Goal: Transaction & Acquisition: Book appointment/travel/reservation

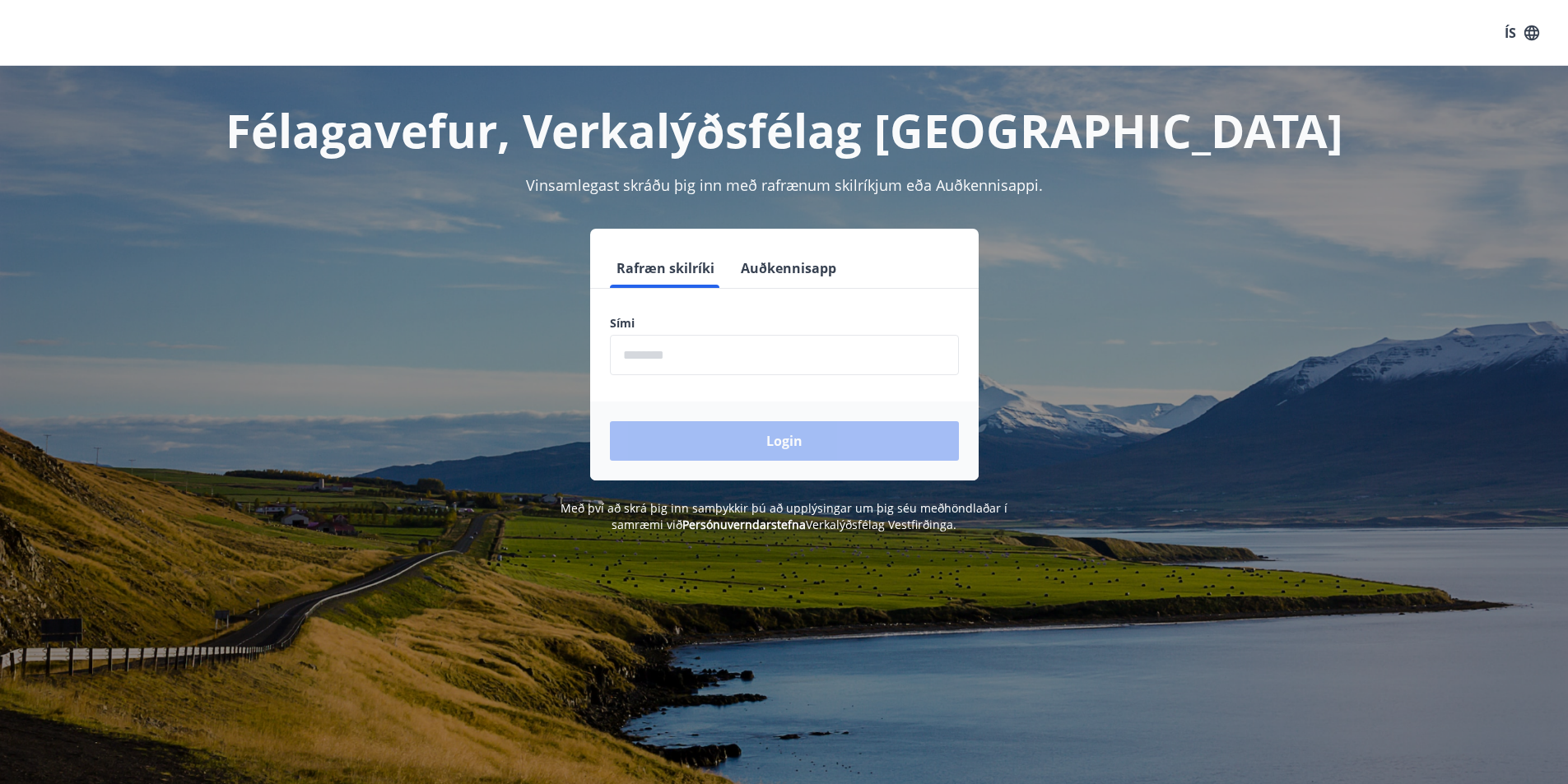
click at [748, 354] on input "phone" at bounding box center [784, 355] width 349 height 40
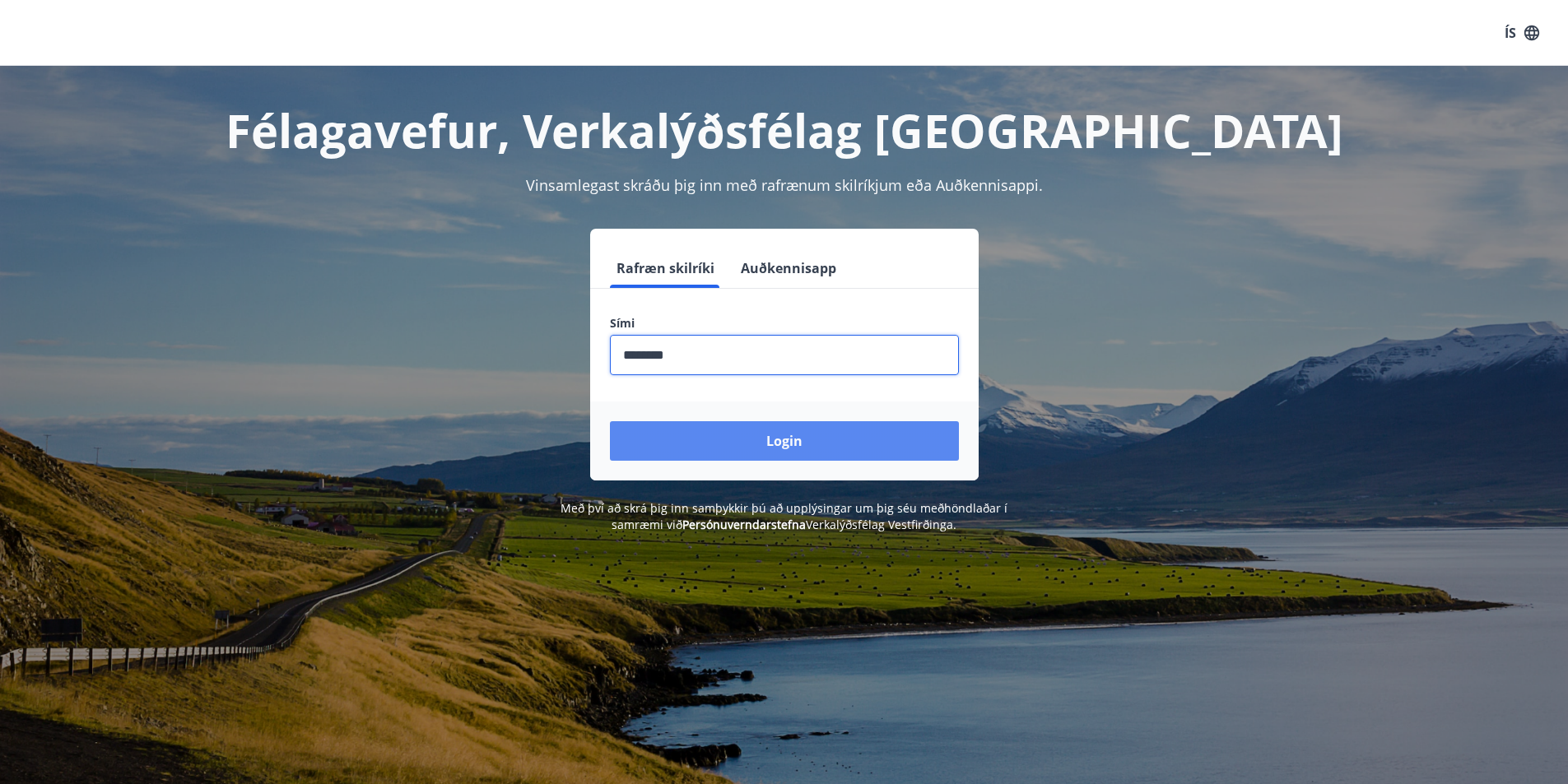
type input "********"
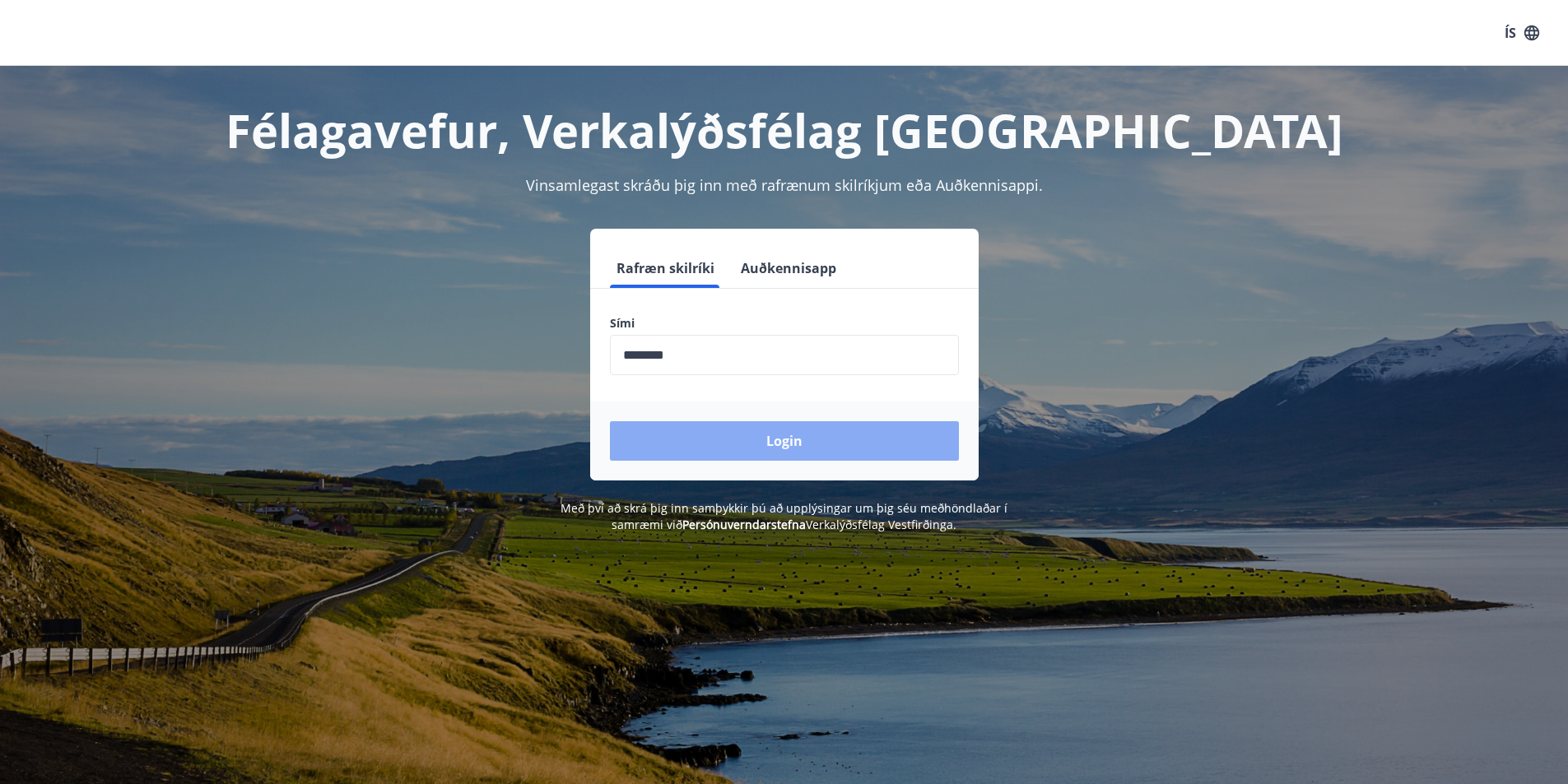
click at [717, 437] on button "Login" at bounding box center [784, 441] width 349 height 39
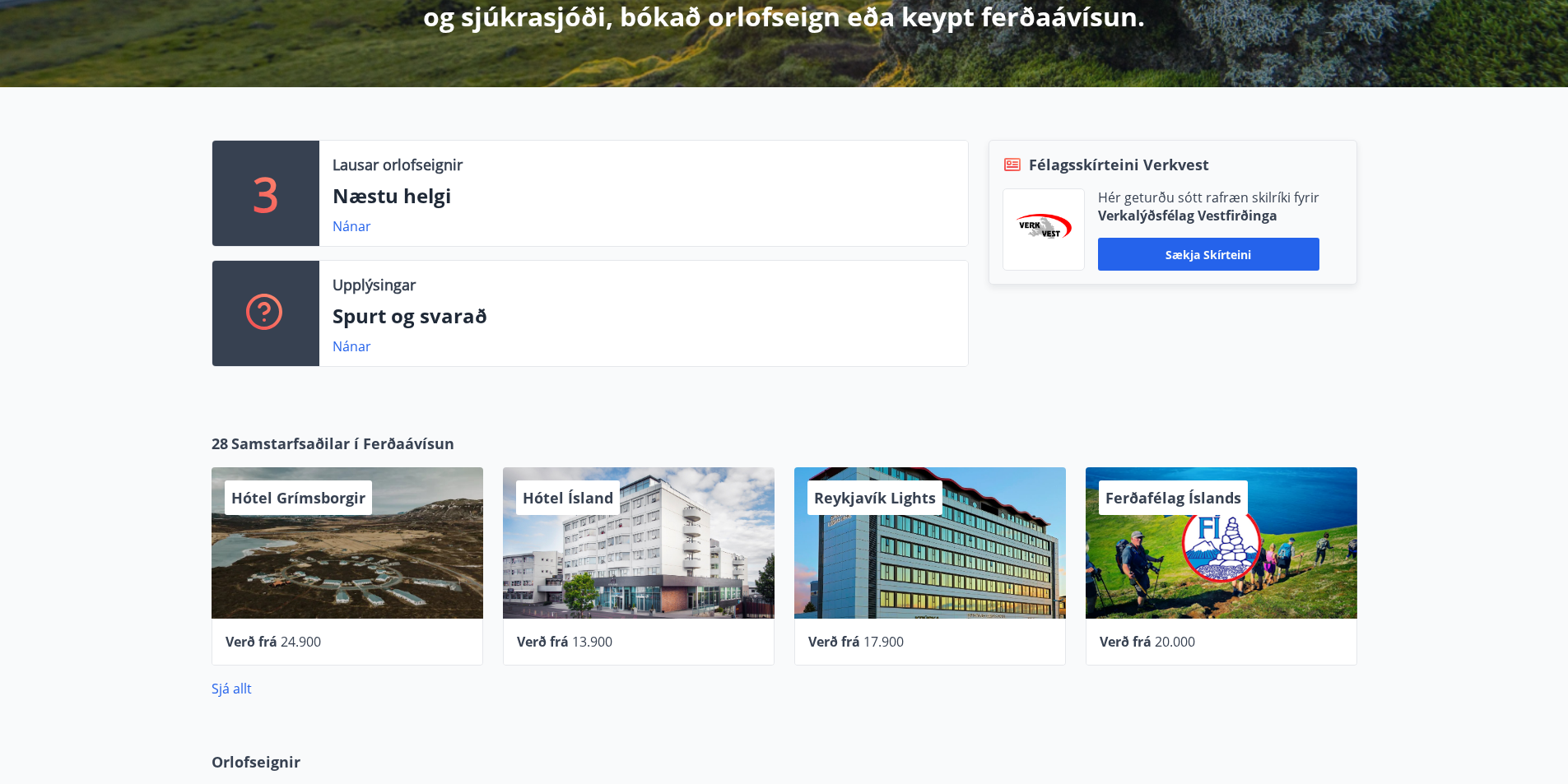
scroll to position [412, 0]
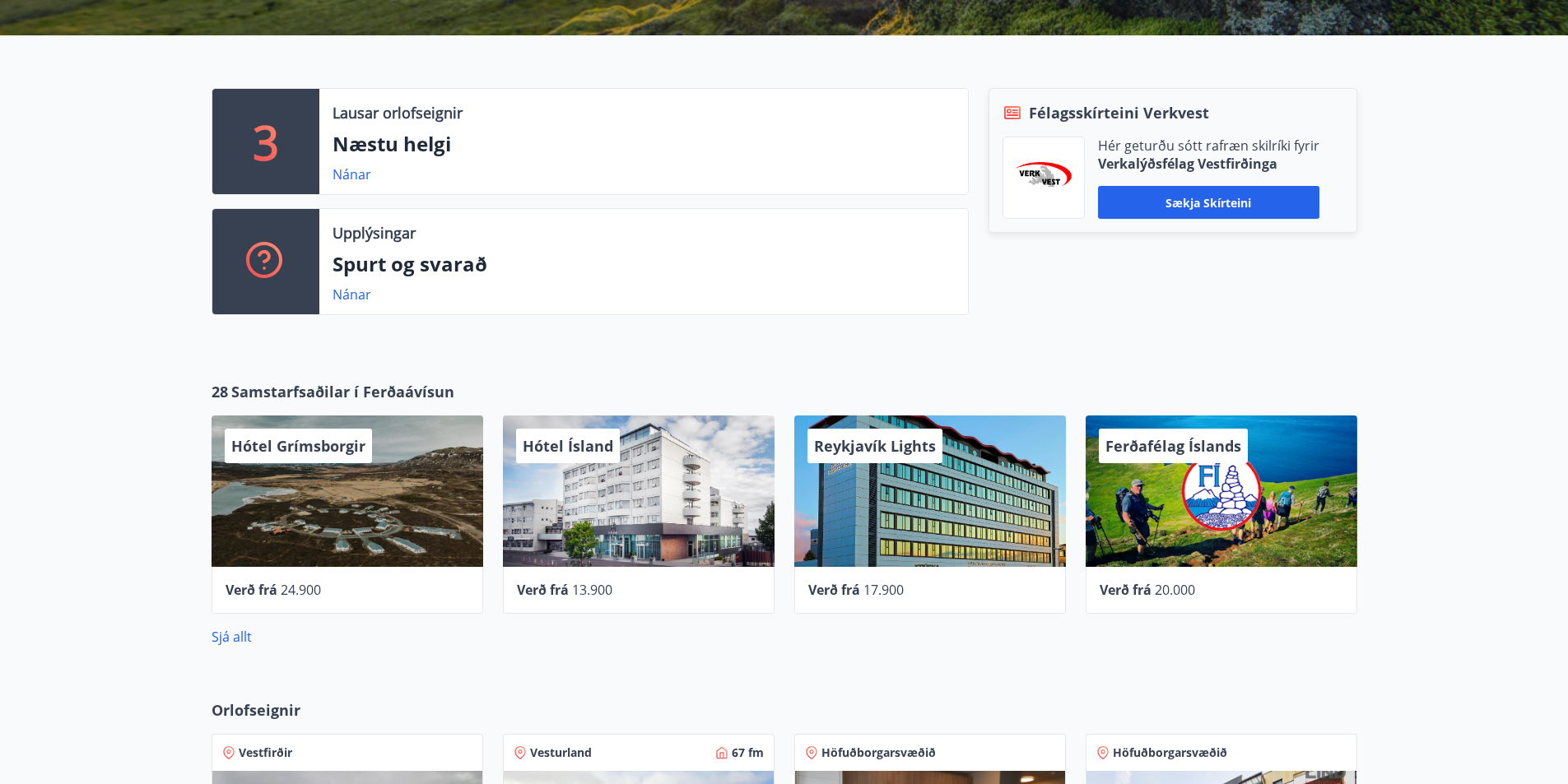
click at [267, 137] on p "3" at bounding box center [266, 141] width 26 height 63
click at [358, 177] on link "Nánar" at bounding box center [351, 174] width 38 height 18
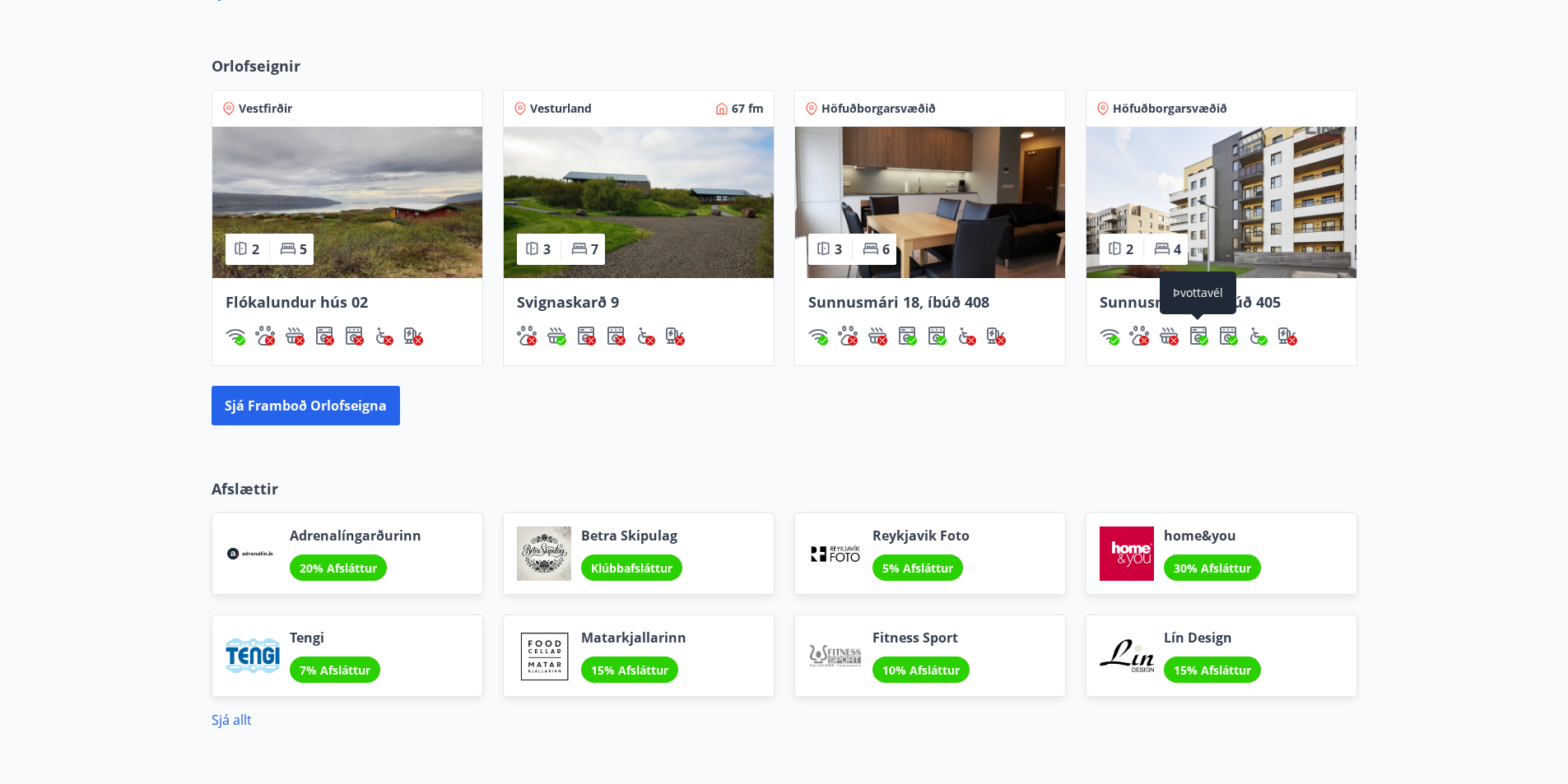
scroll to position [958, 0]
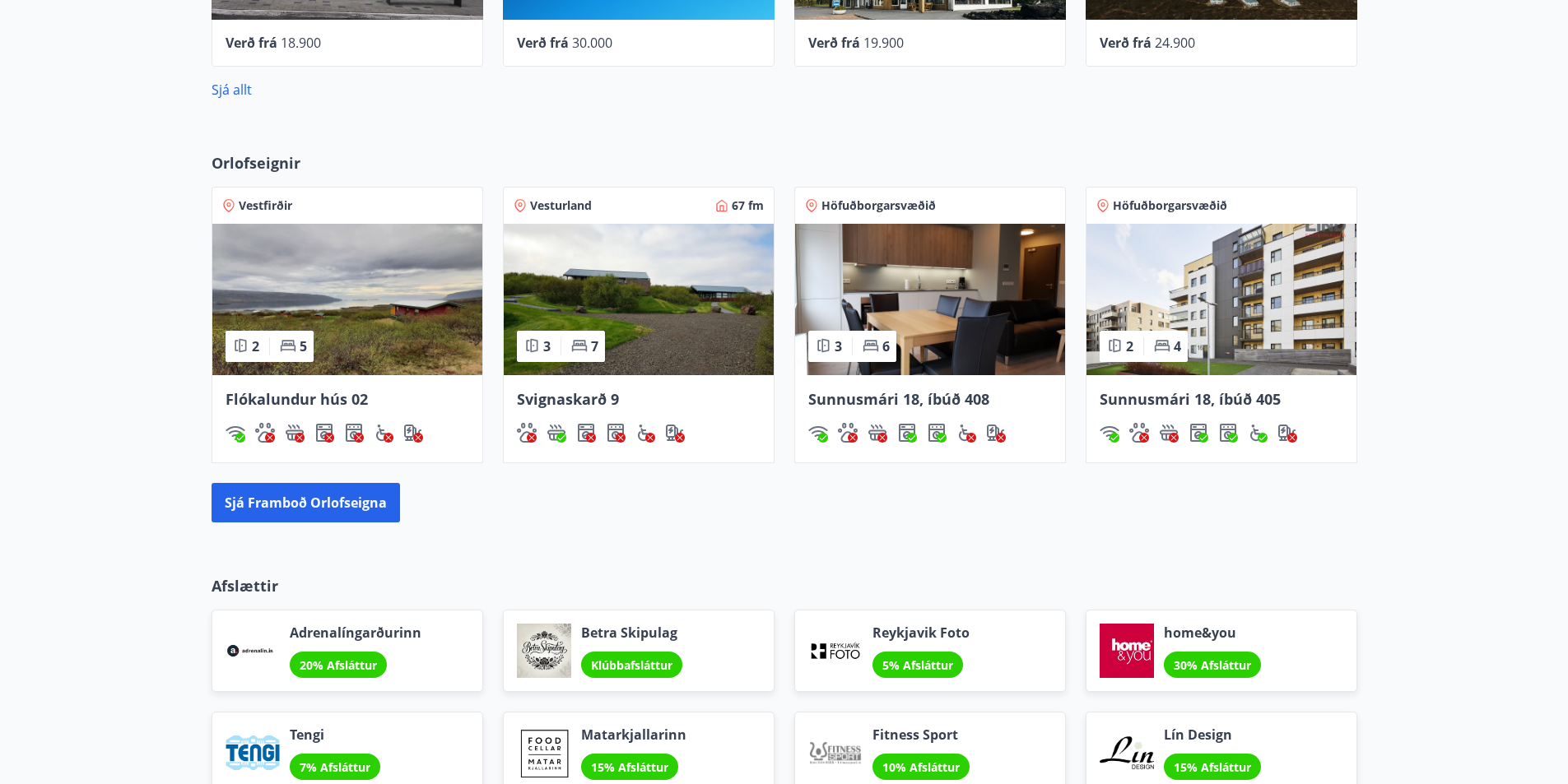
click at [921, 284] on img at bounding box center [930, 299] width 270 height 151
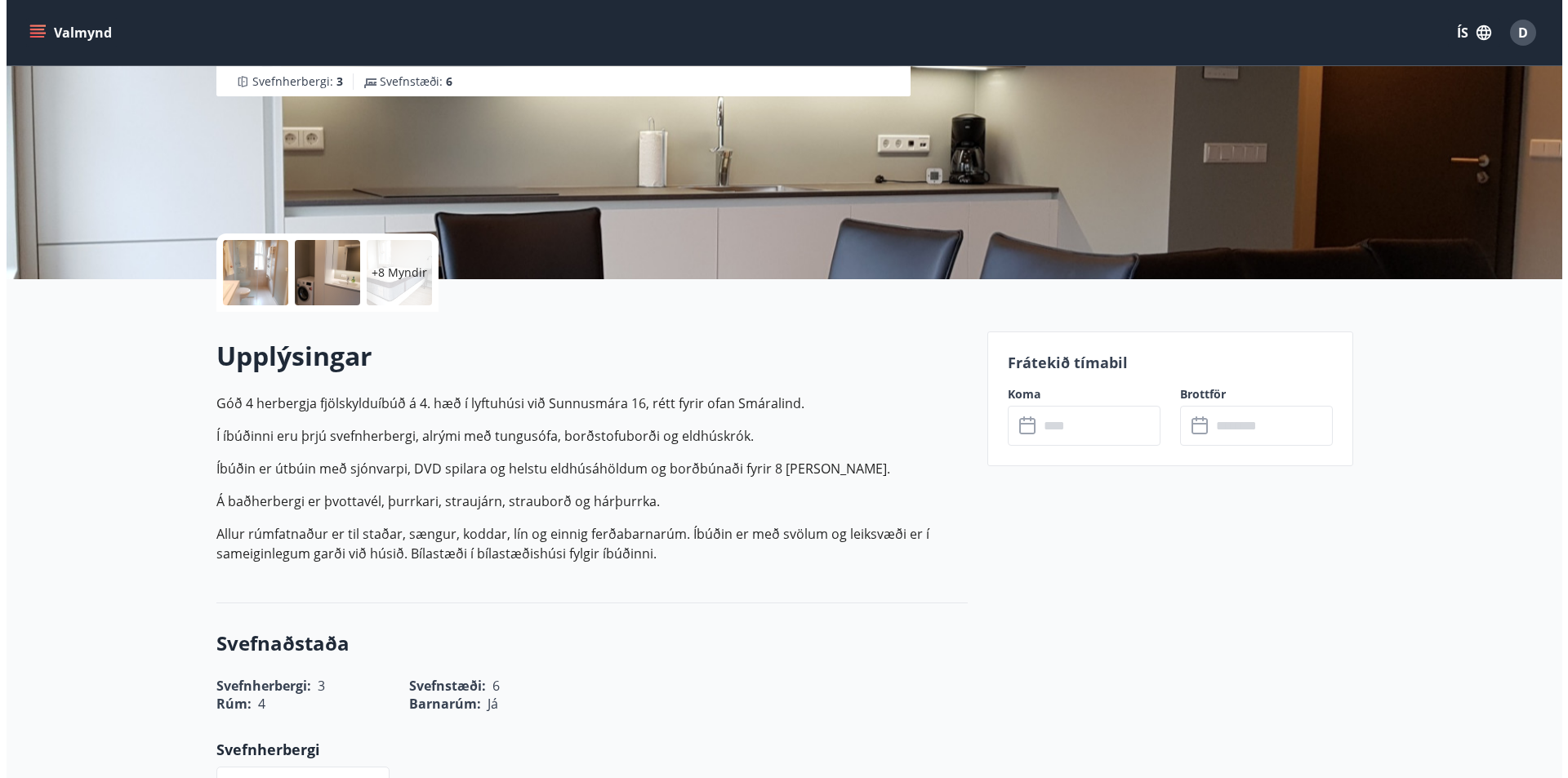
scroll to position [245, 0]
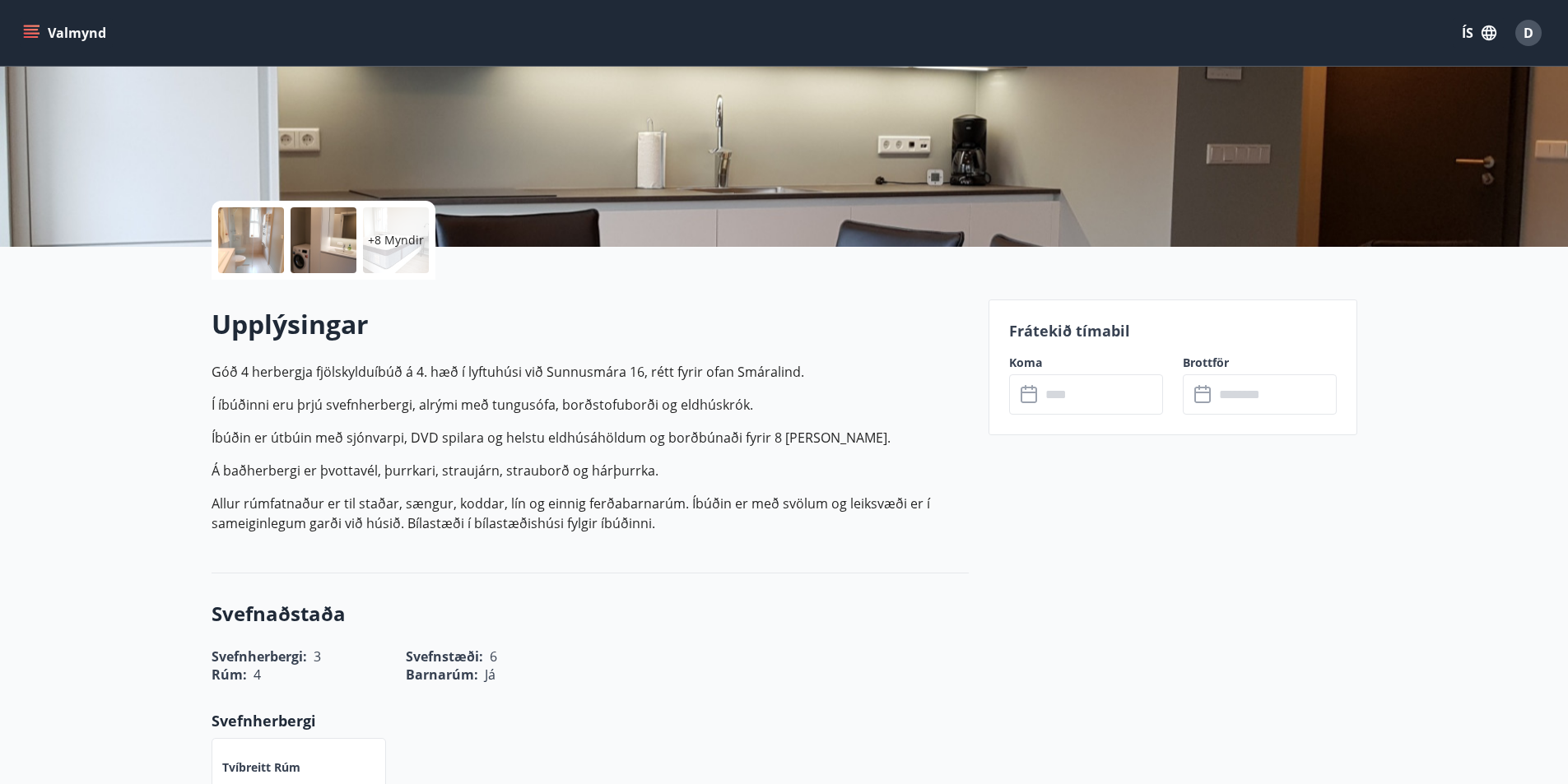
click at [394, 246] on p "+8 Myndir" at bounding box center [395, 240] width 56 height 17
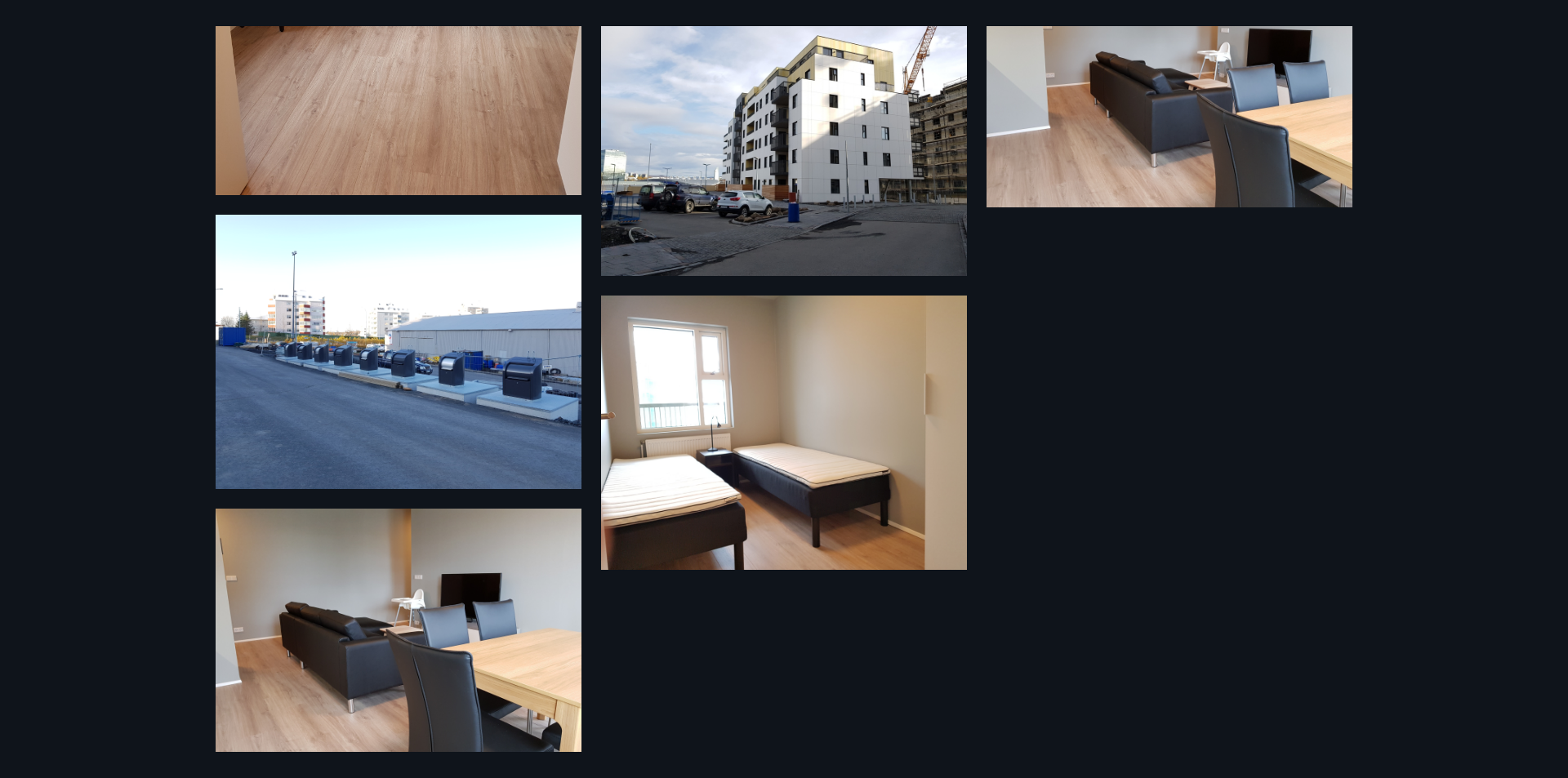
scroll to position [1220, 0]
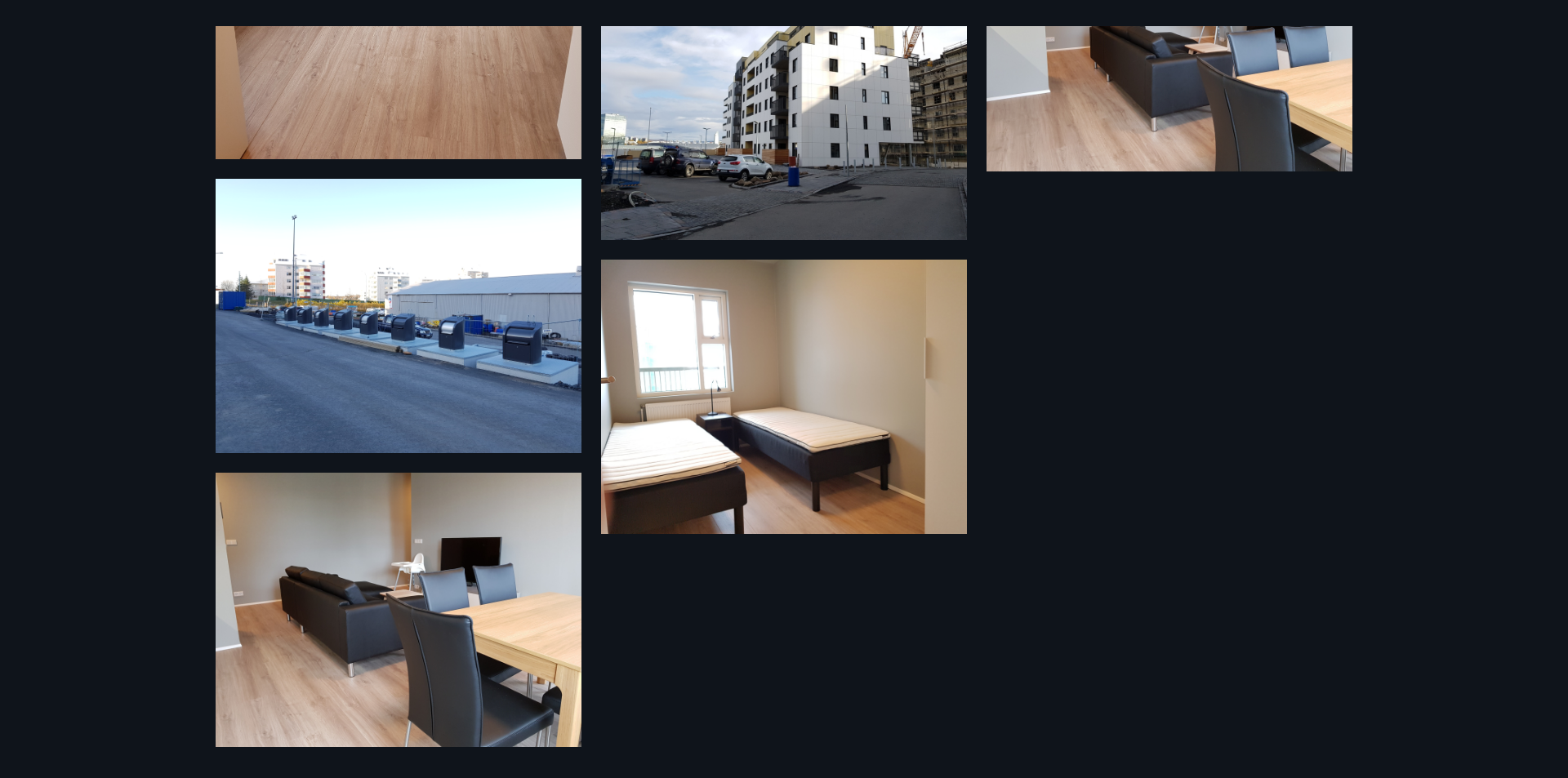
drag, startPoint x: 1317, startPoint y: 329, endPoint x: 1300, endPoint y: 327, distance: 17.1
click at [1316, 330] on div "14 Myndir" at bounding box center [783, 389] width 1176 height 725
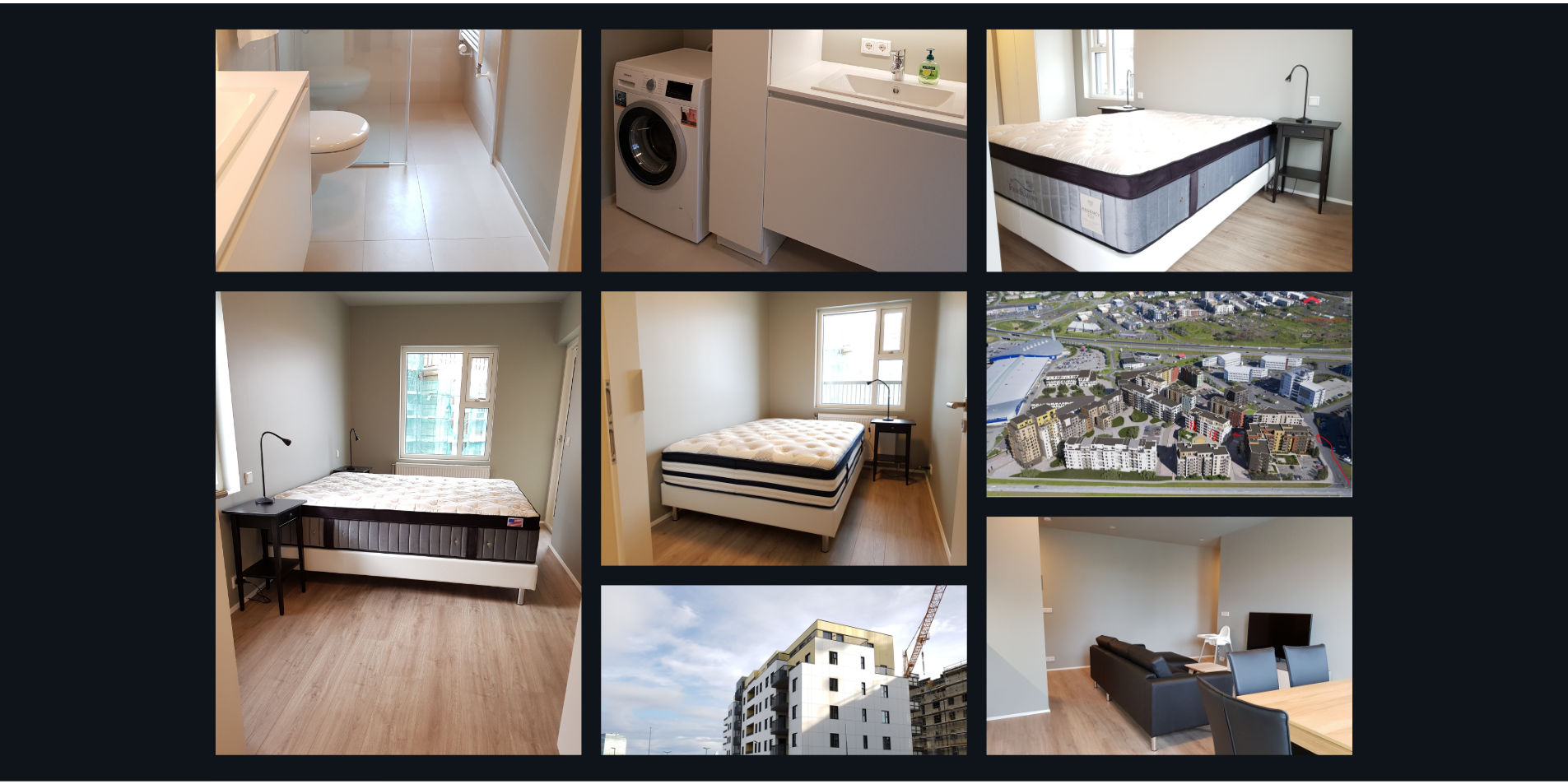
scroll to position [571, 0]
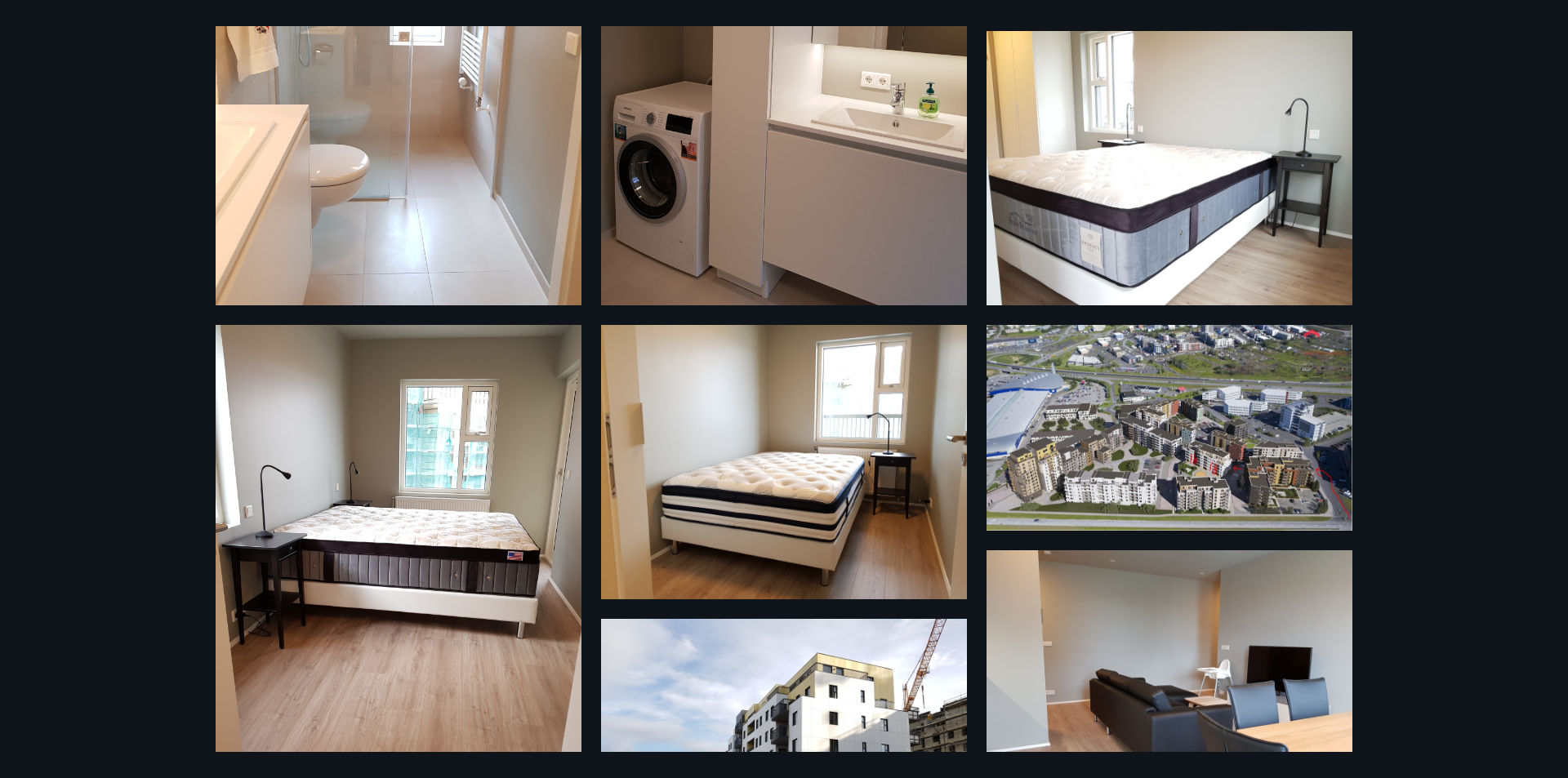
click at [76, 33] on div "14 Myndir" at bounding box center [784, 389] width 1568 height 778
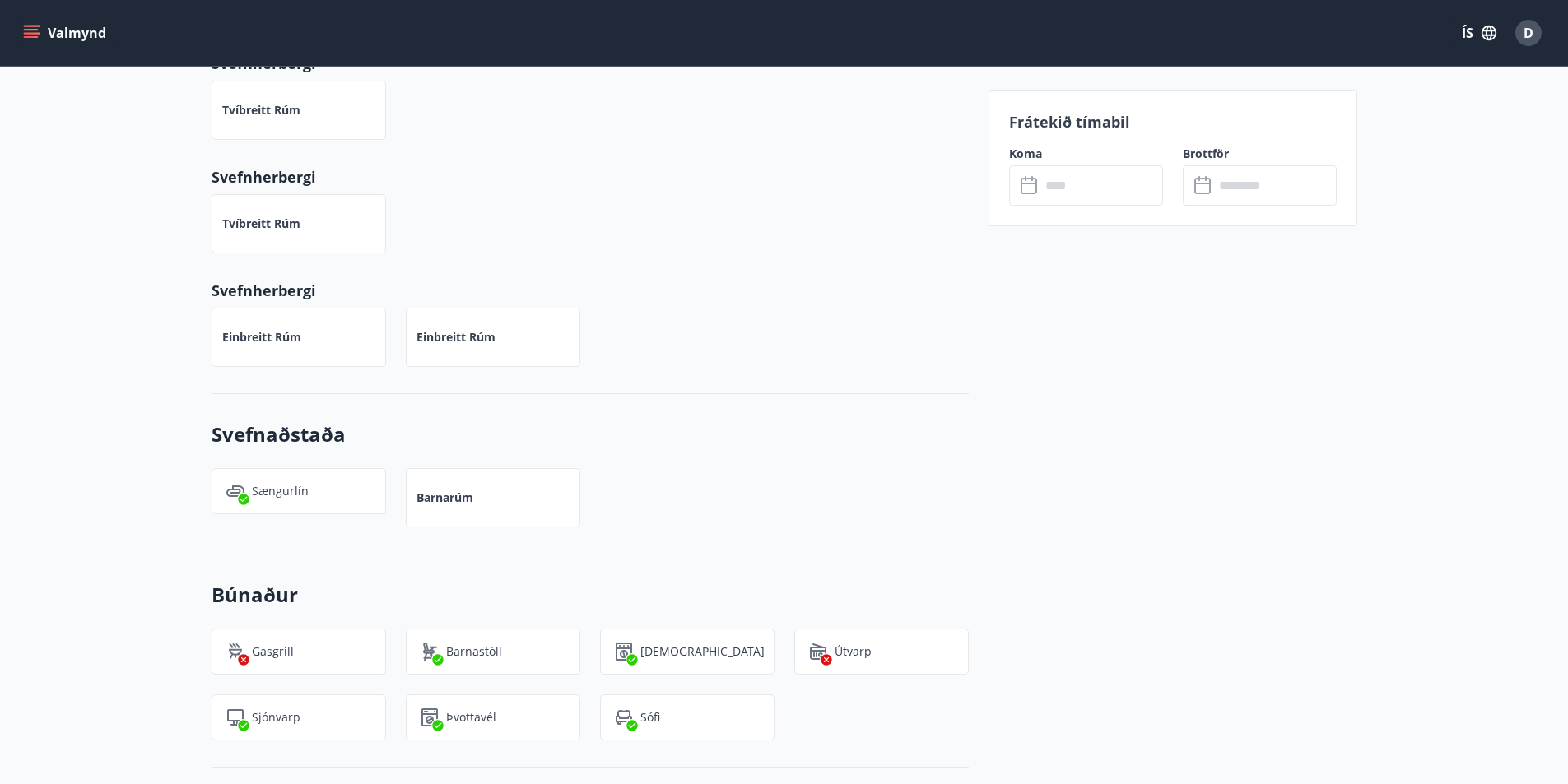
scroll to position [853, 0]
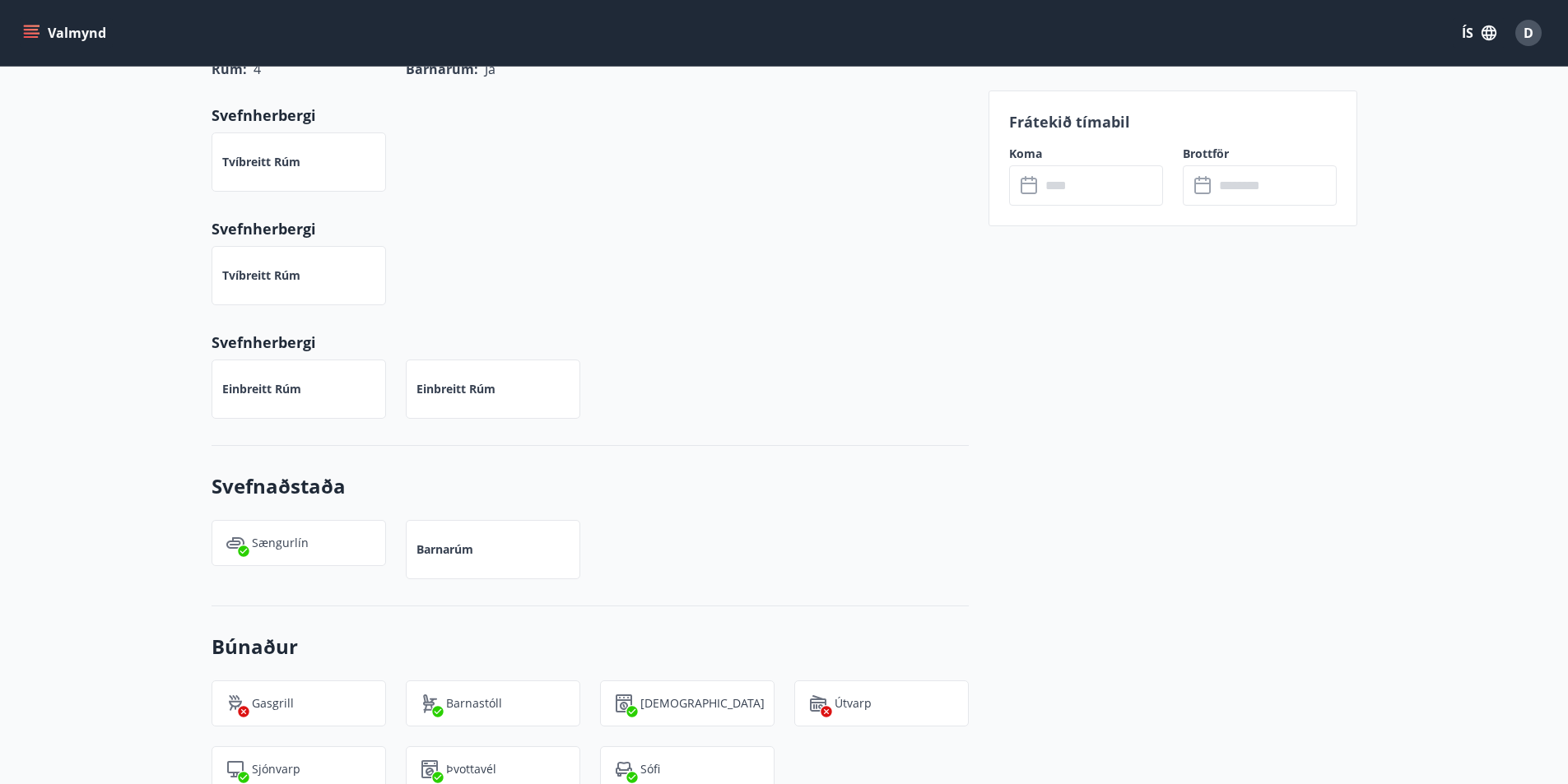
click at [1061, 184] on input "text" at bounding box center [1101, 185] width 123 height 40
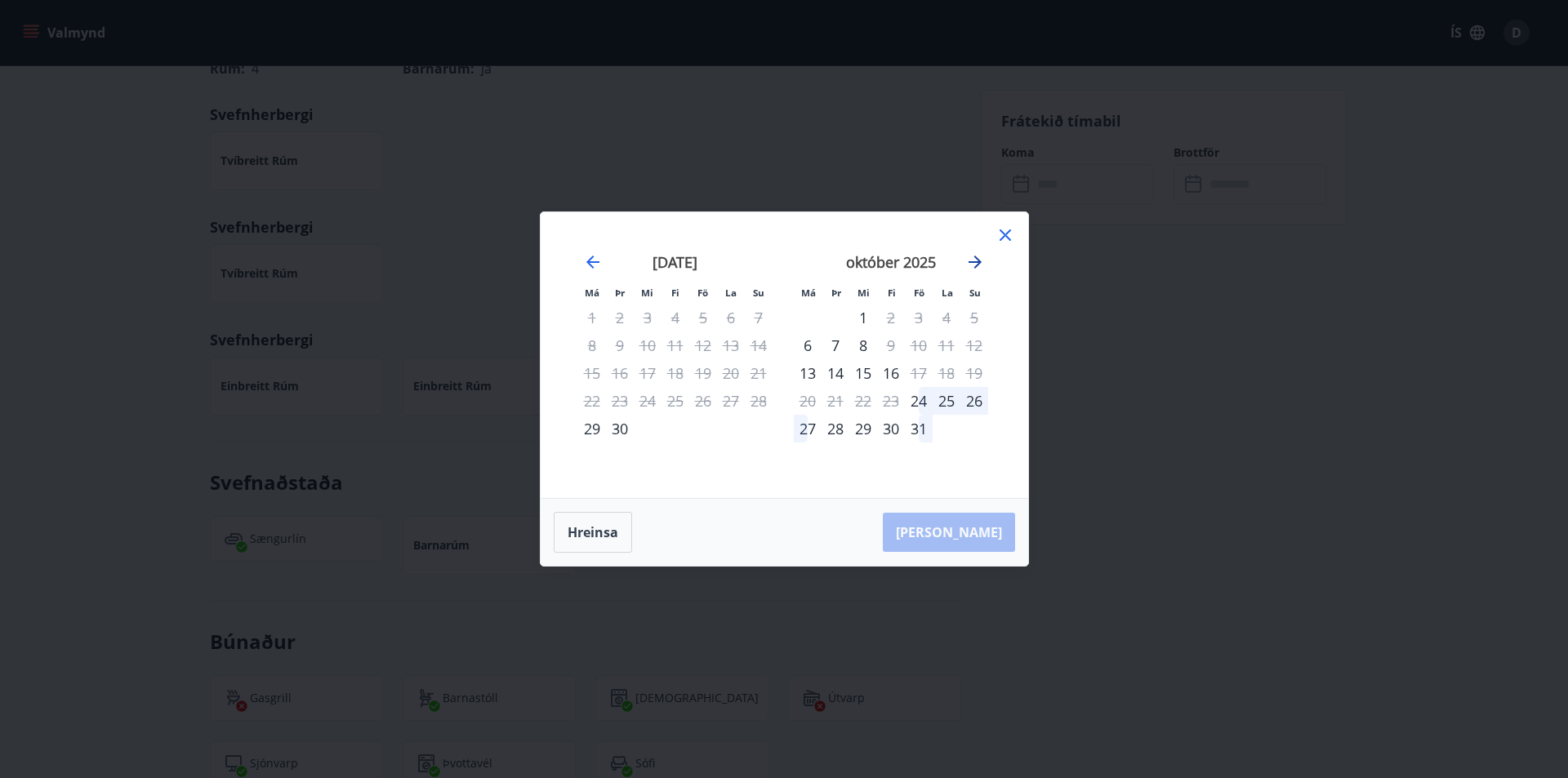
click at [980, 259] on icon "Move forward to switch to the next month." at bounding box center [975, 262] width 19 height 19
click at [942, 318] on div "1" at bounding box center [946, 317] width 28 height 28
click at [703, 425] on div "31" at bounding box center [703, 428] width 28 height 28
click at [944, 317] on div "1" at bounding box center [946, 317] width 28 height 28
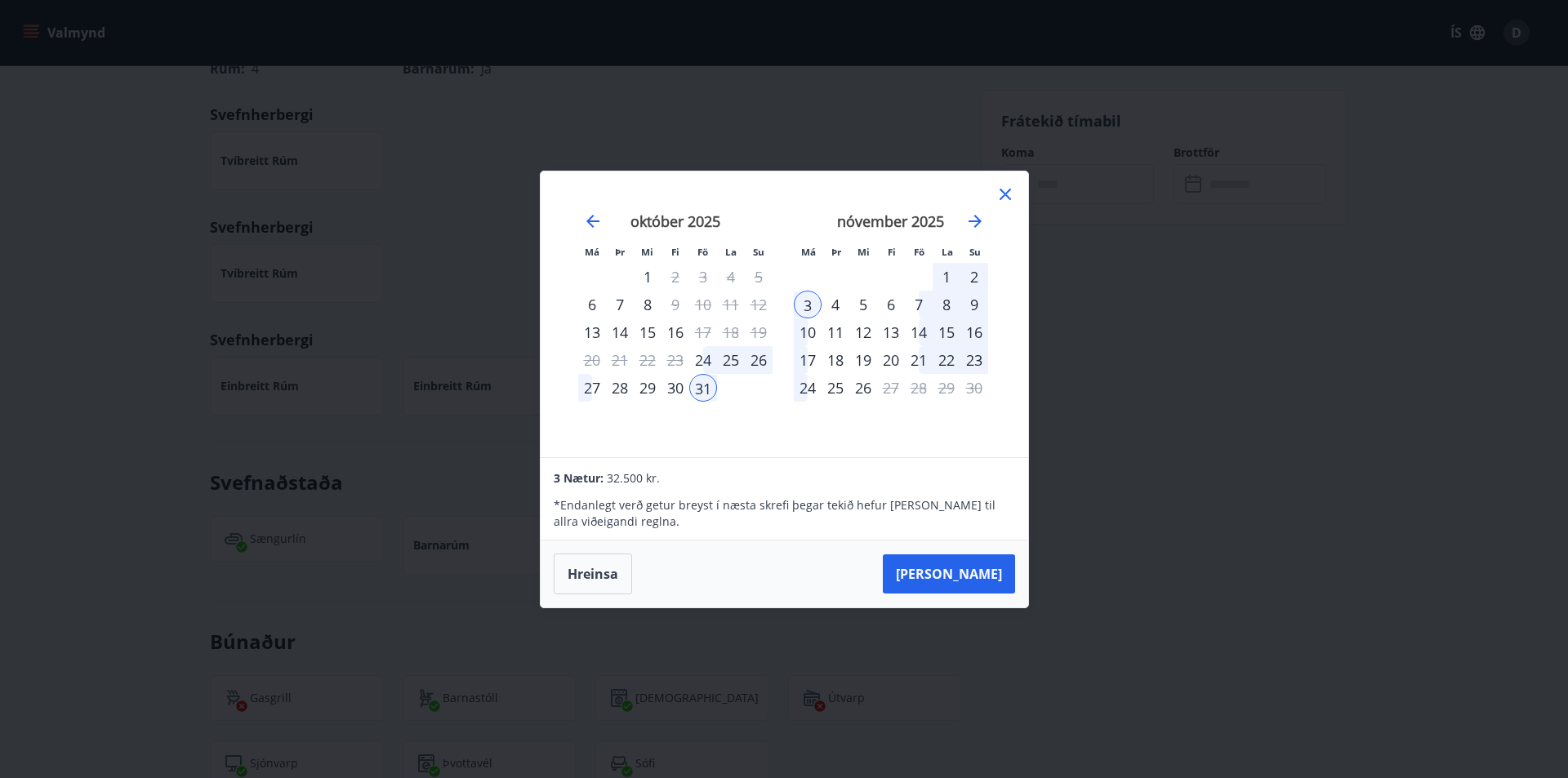
click at [995, 318] on div "nóvember 2025 1 2 3 4 5 6 7 8 9 10 11 12 13 14 15 16 17 18 19 20 21 22 23 24 25…" at bounding box center [891, 324] width 216 height 267
click at [980, 224] on icon "Move forward to switch to the next month." at bounding box center [975, 221] width 19 height 19
click at [586, 226] on icon "Move backward to switch to the previous month." at bounding box center [592, 221] width 19 height 19
click at [698, 395] on div "31" at bounding box center [703, 388] width 28 height 28
click at [989, 569] on button "Taka Frá" at bounding box center [949, 574] width 132 height 39
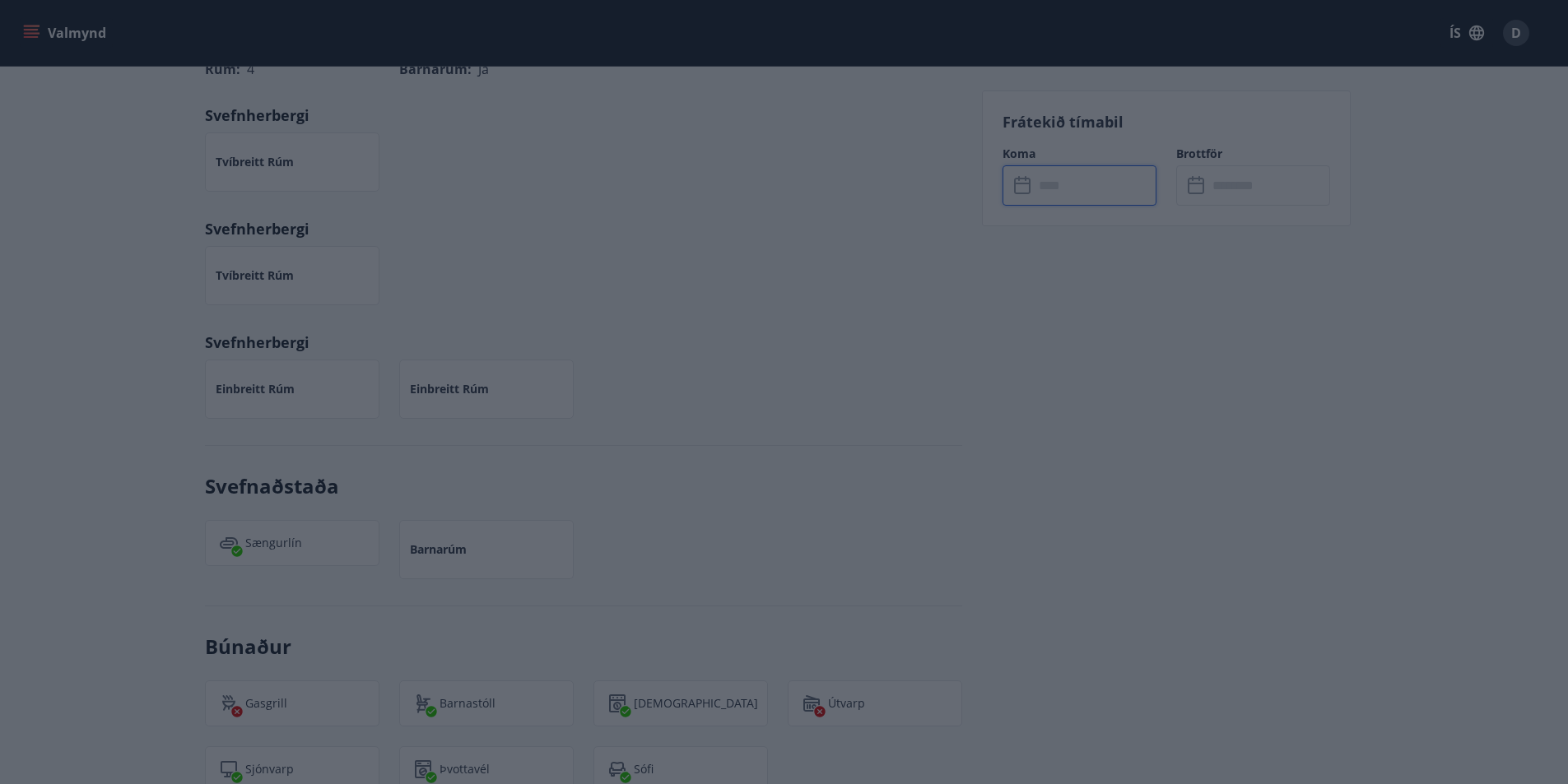
type input "******"
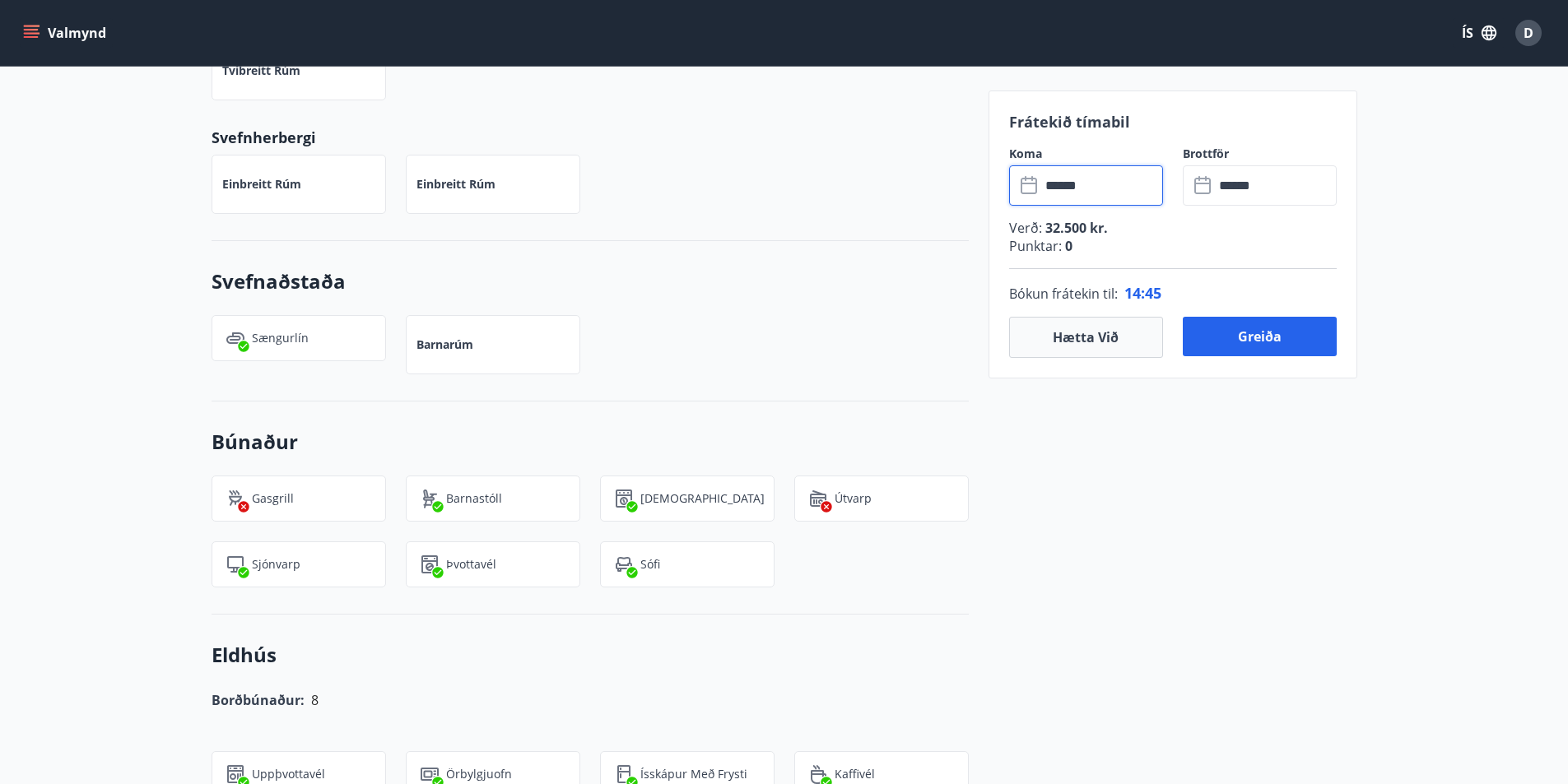
scroll to position [1100, 0]
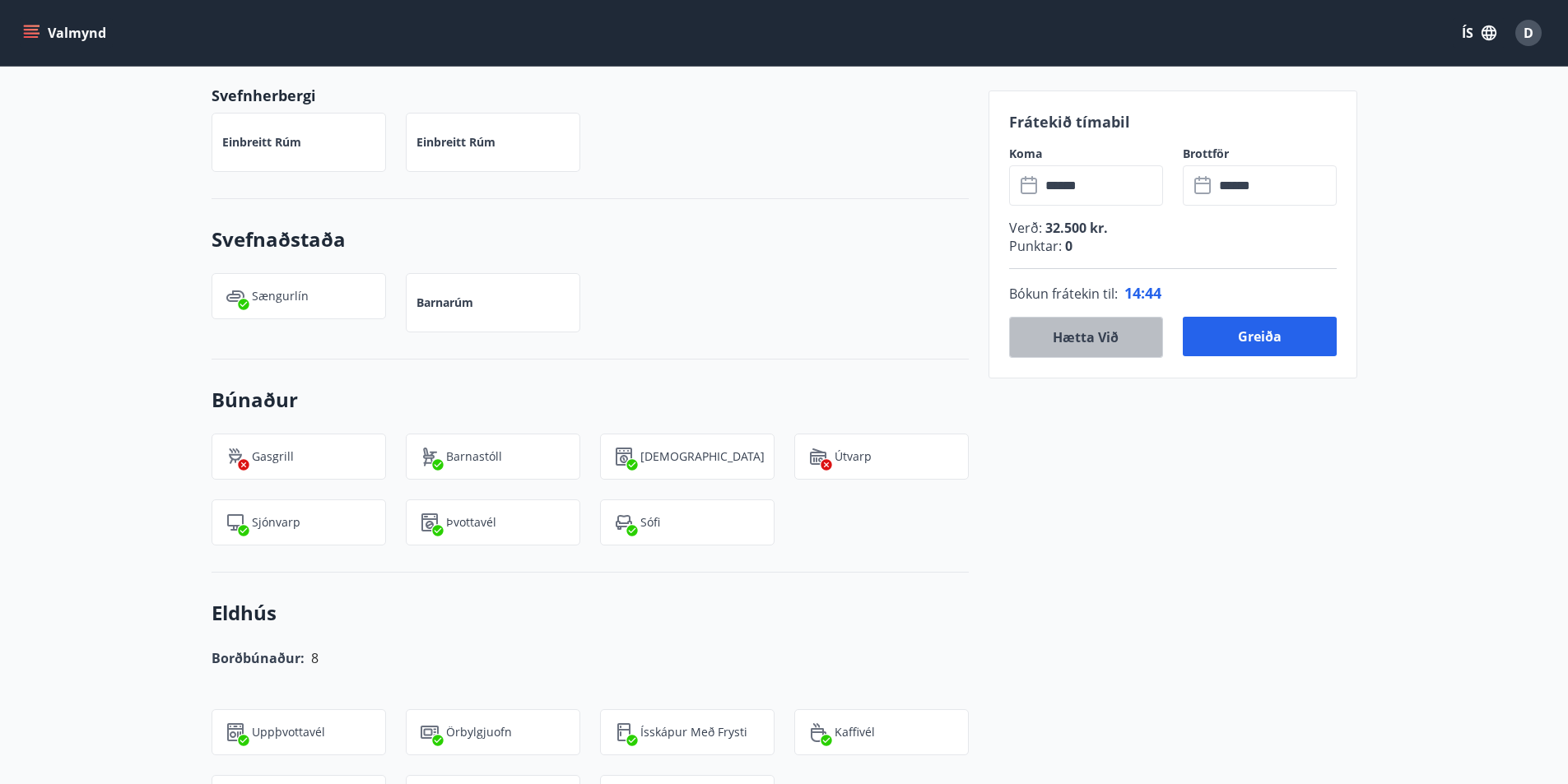
click at [1112, 347] on button "Hætta við" at bounding box center [1086, 337] width 154 height 41
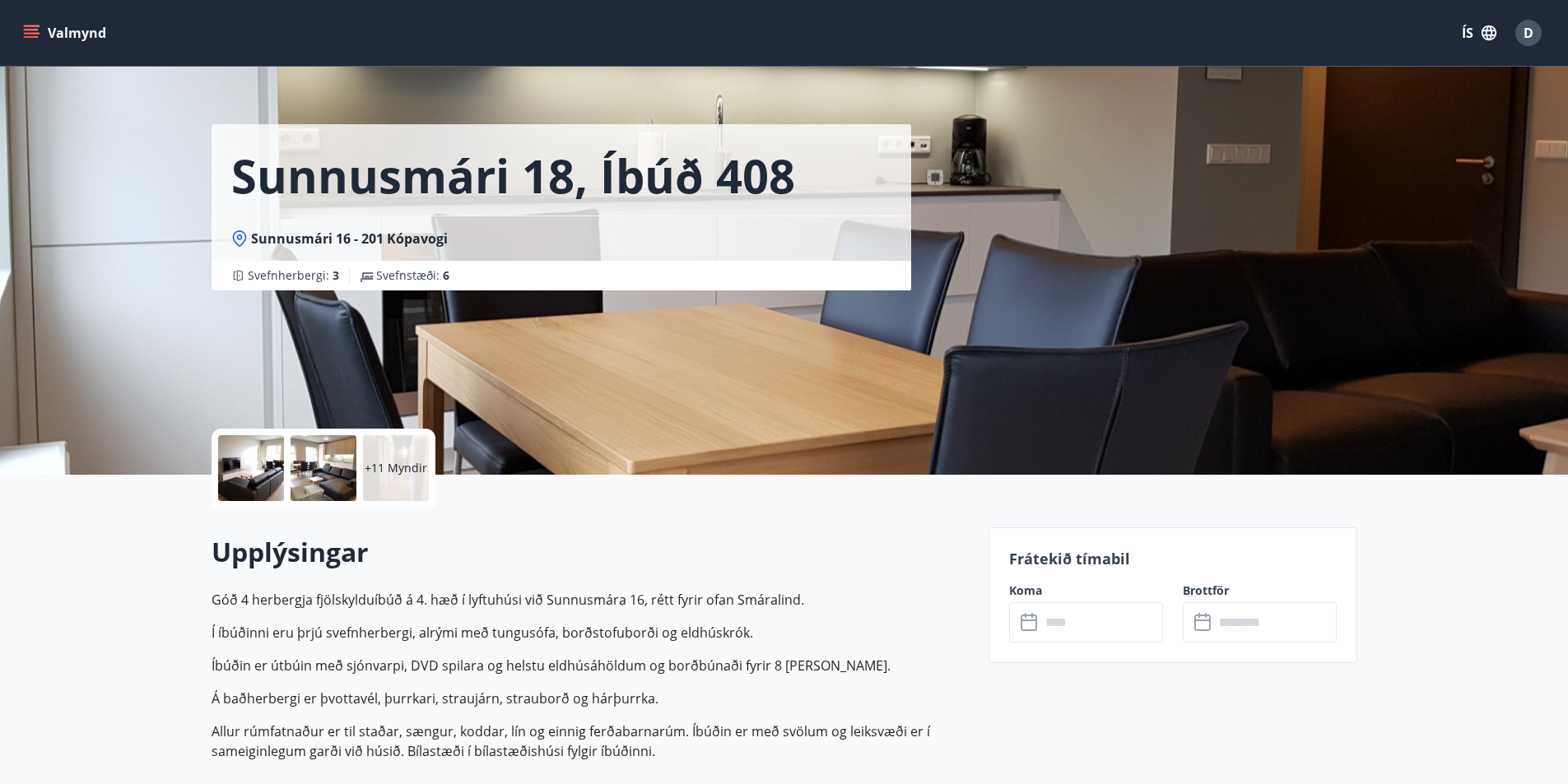
scroll to position [0, 0]
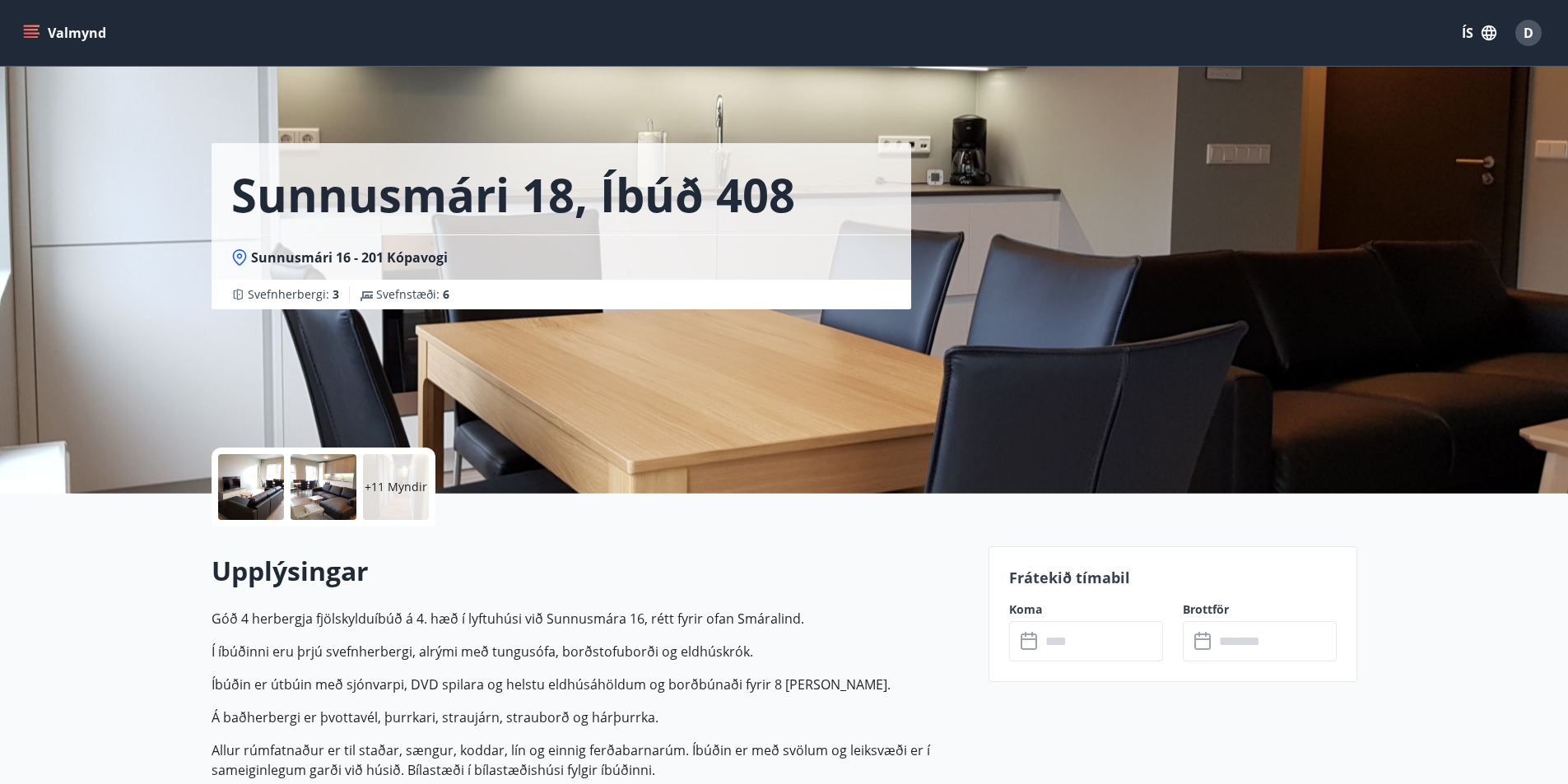
click at [241, 367] on div "Sunnusmári 18, íbúð 408 Sunnusmári 16 - 201 Kópavogi Svefnherbergi : 3 Svefnstæ…" at bounding box center [593, 247] width 764 height 494
click at [1528, 40] on span "D" at bounding box center [1529, 32] width 10 height 18
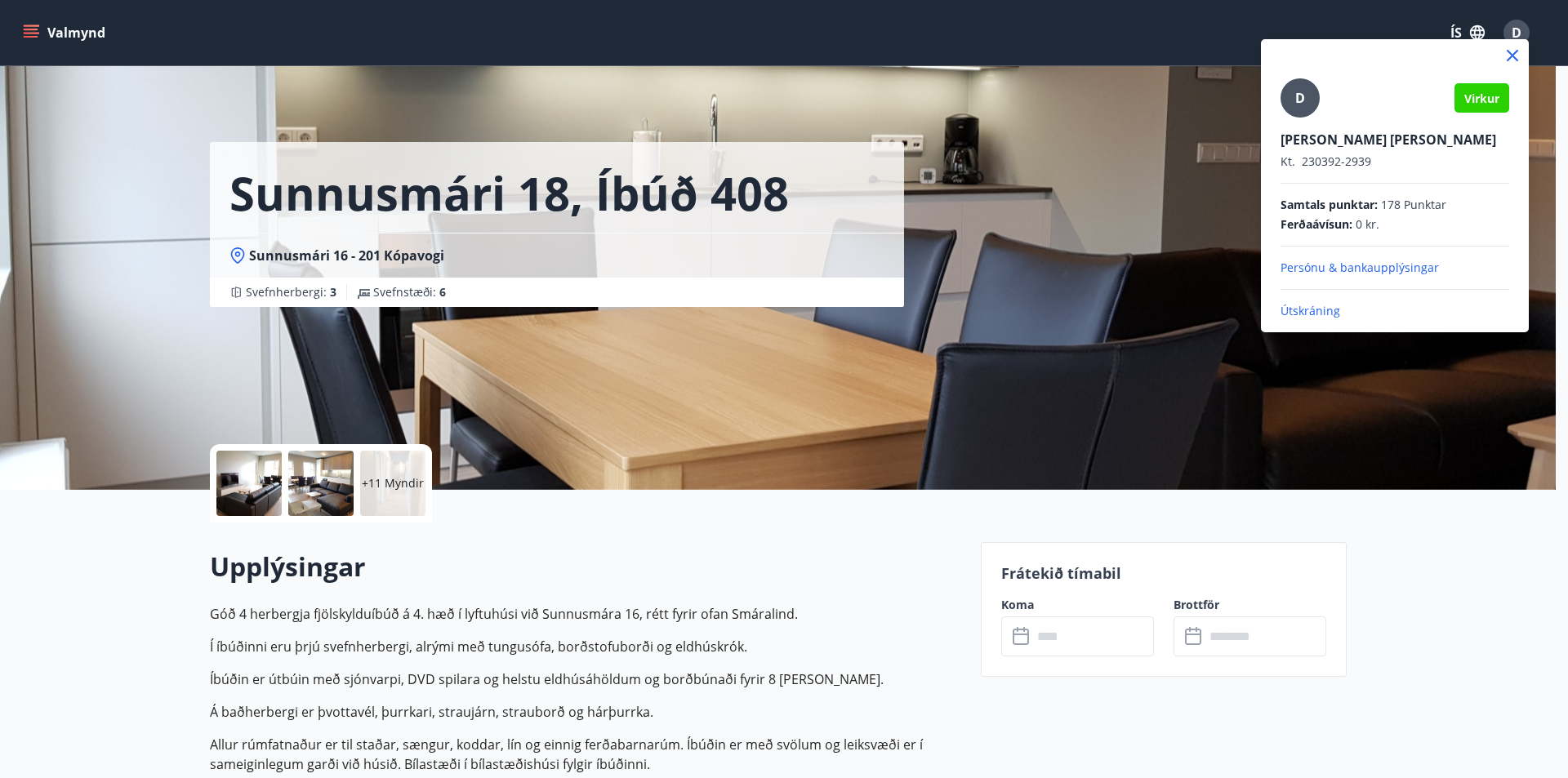
click at [1163, 319] on div at bounding box center [784, 389] width 1568 height 778
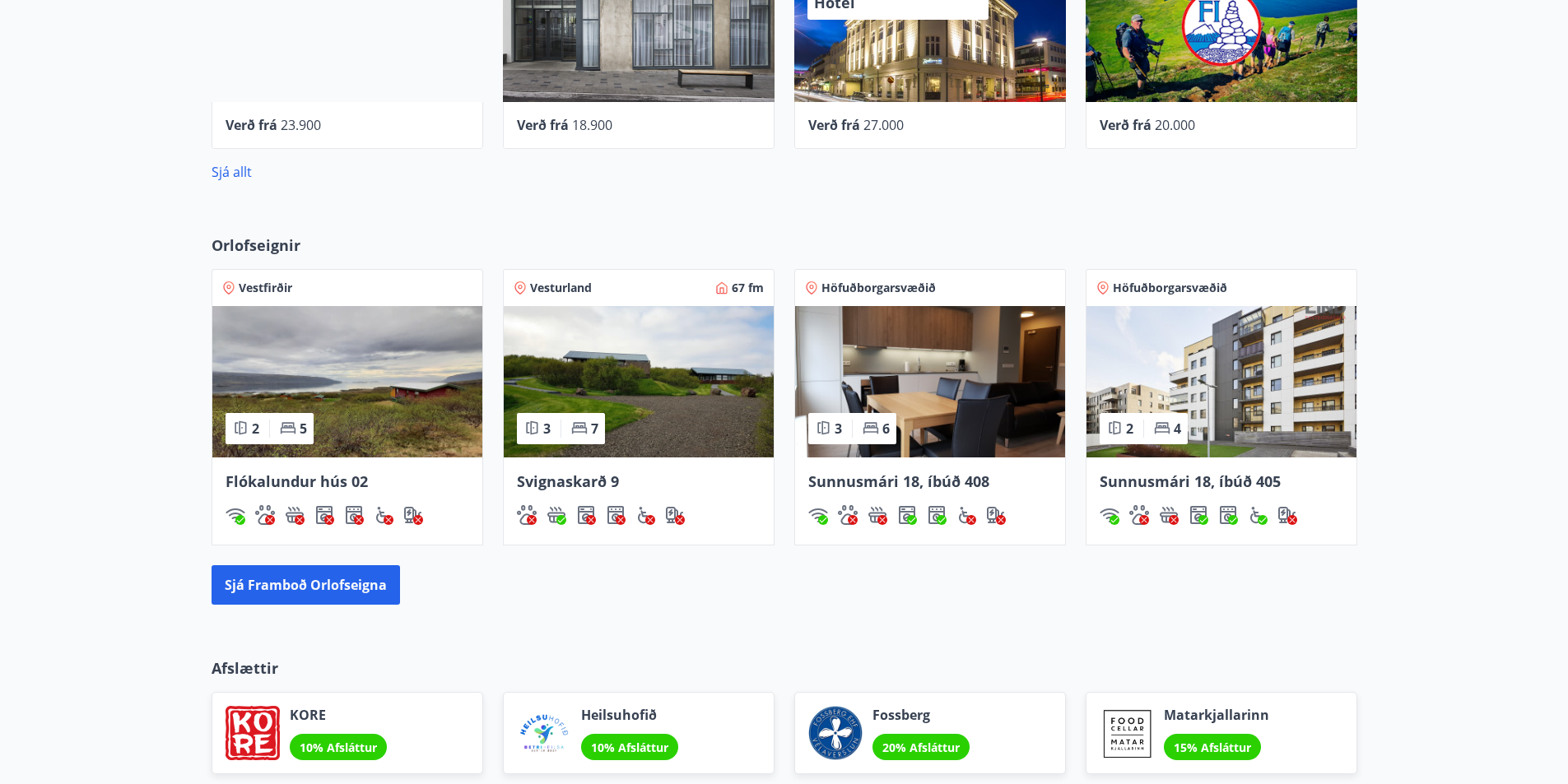
scroll to position [932, 0]
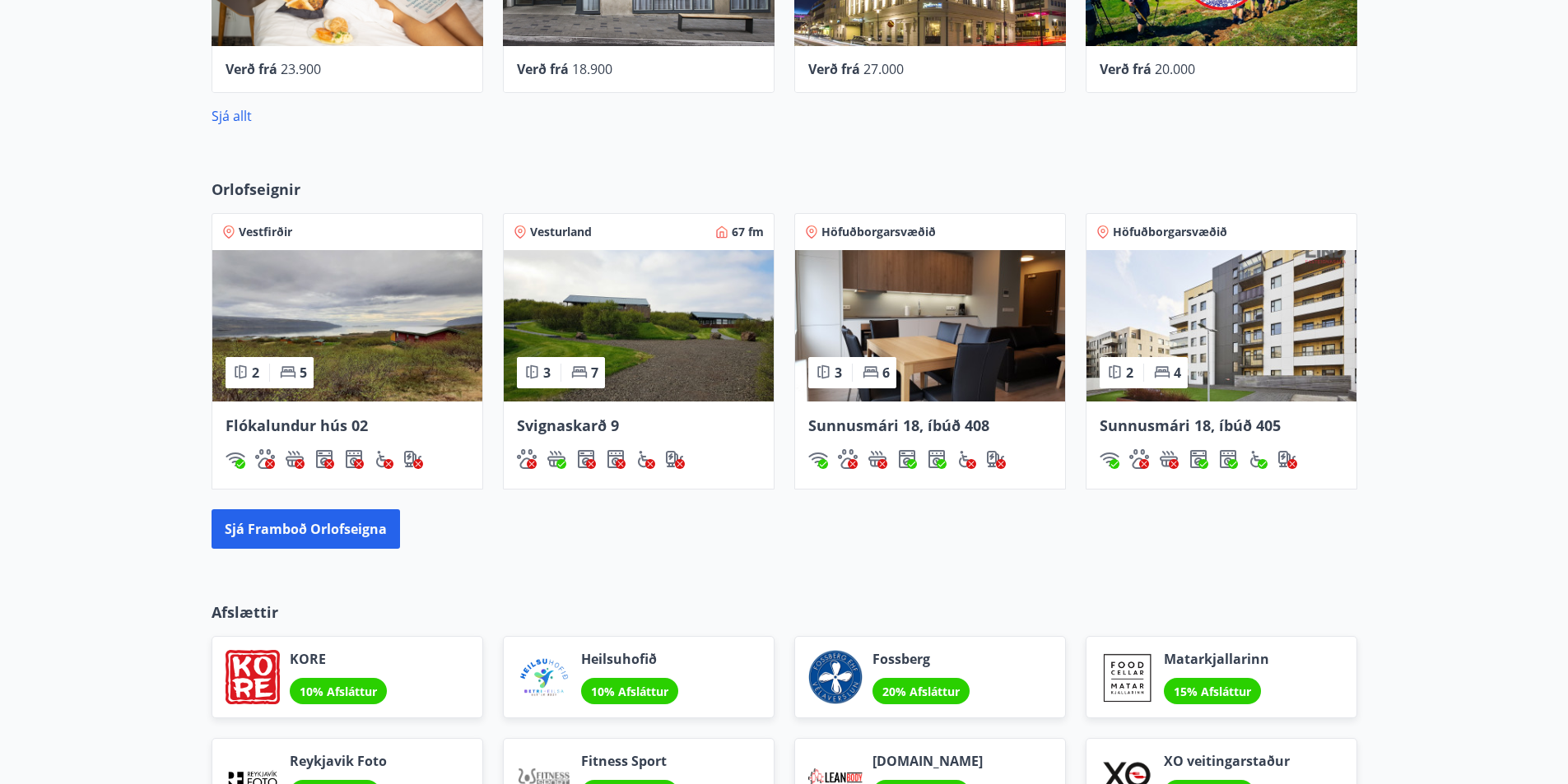
click at [657, 341] on img at bounding box center [638, 325] width 270 height 151
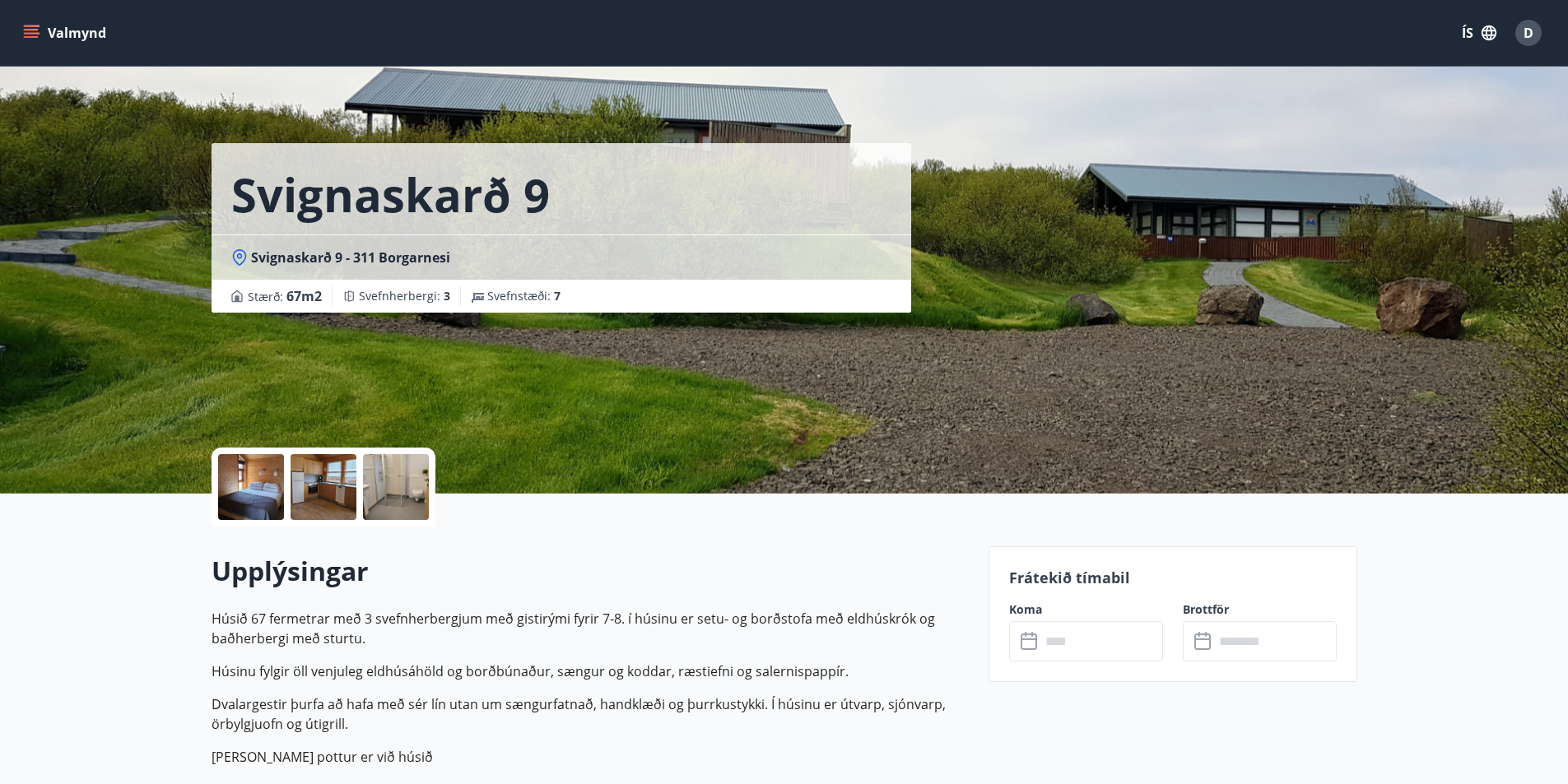
click at [250, 480] on div at bounding box center [250, 486] width 66 height 66
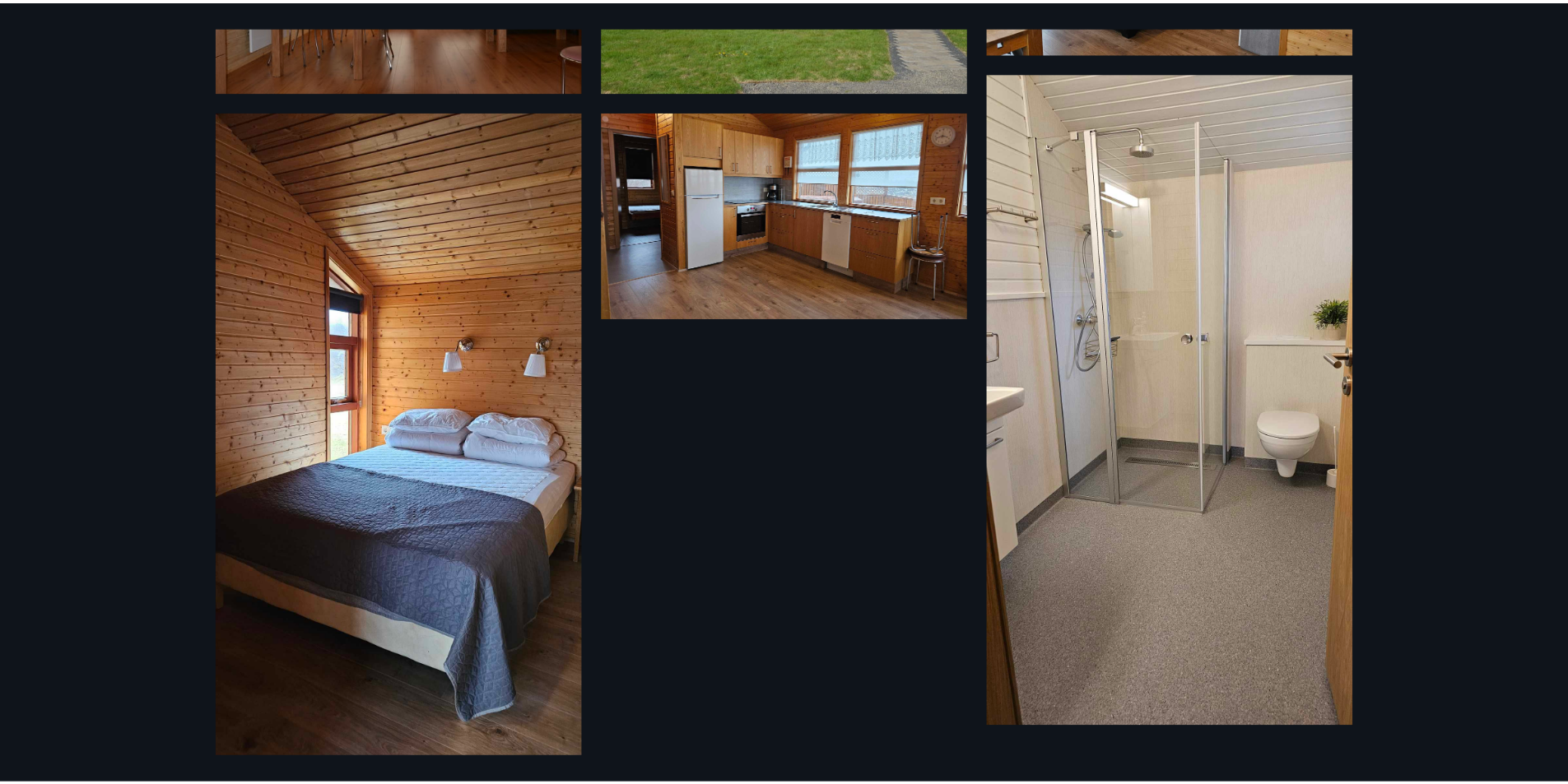
scroll to position [260, 0]
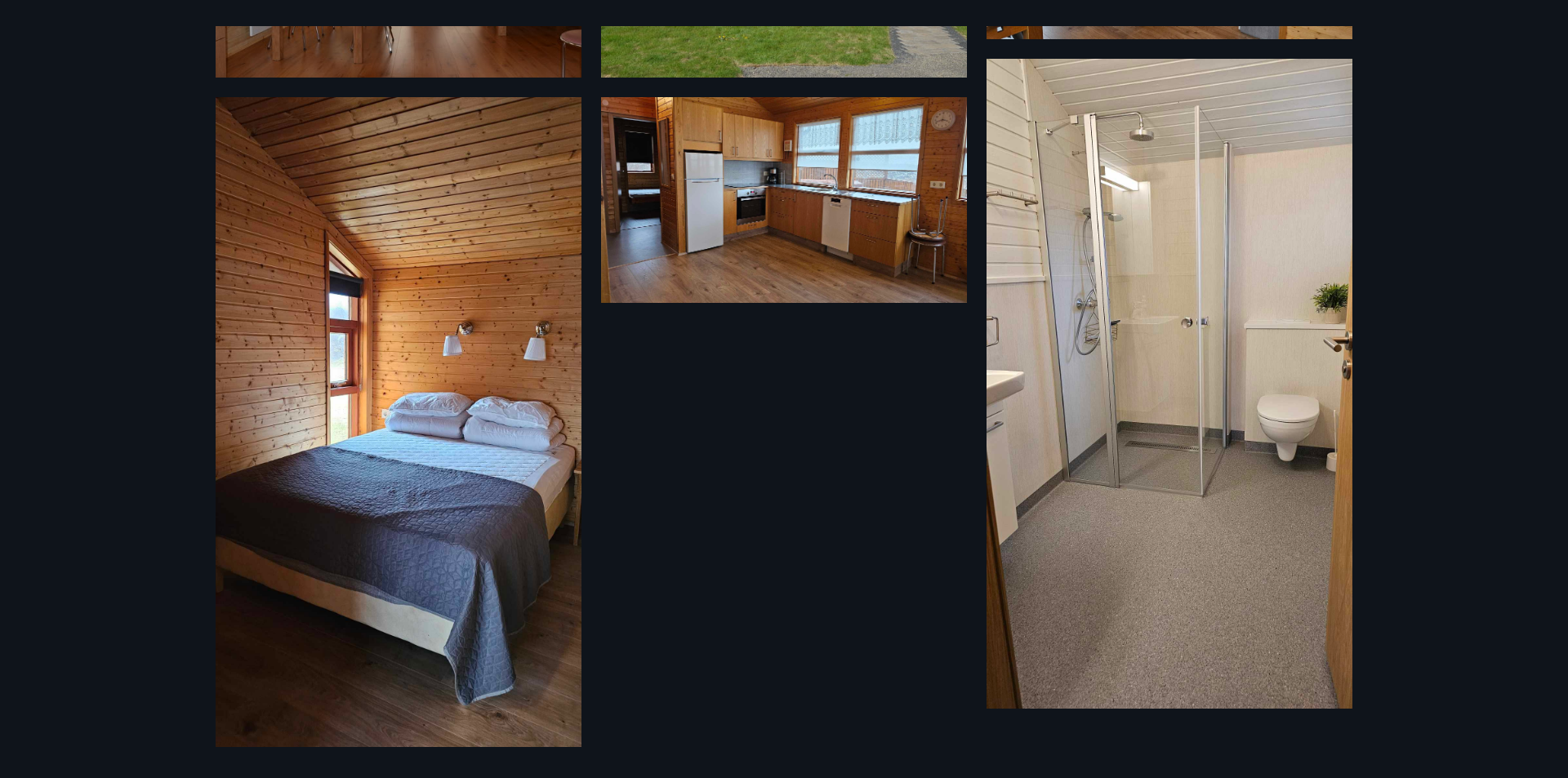
click at [1488, 305] on div "6 Myndir" at bounding box center [784, 389] width 1568 height 778
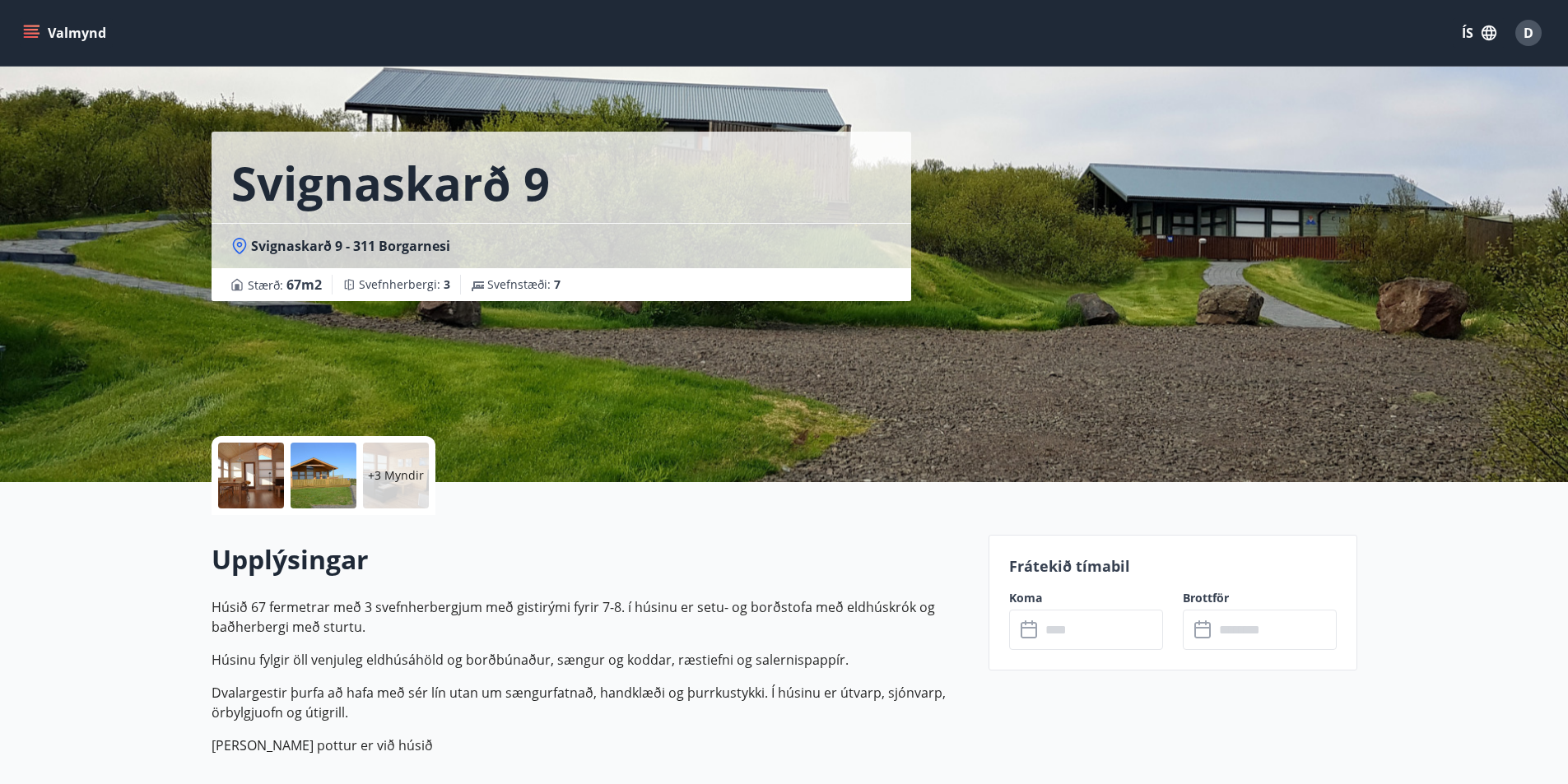
scroll to position [0, 0]
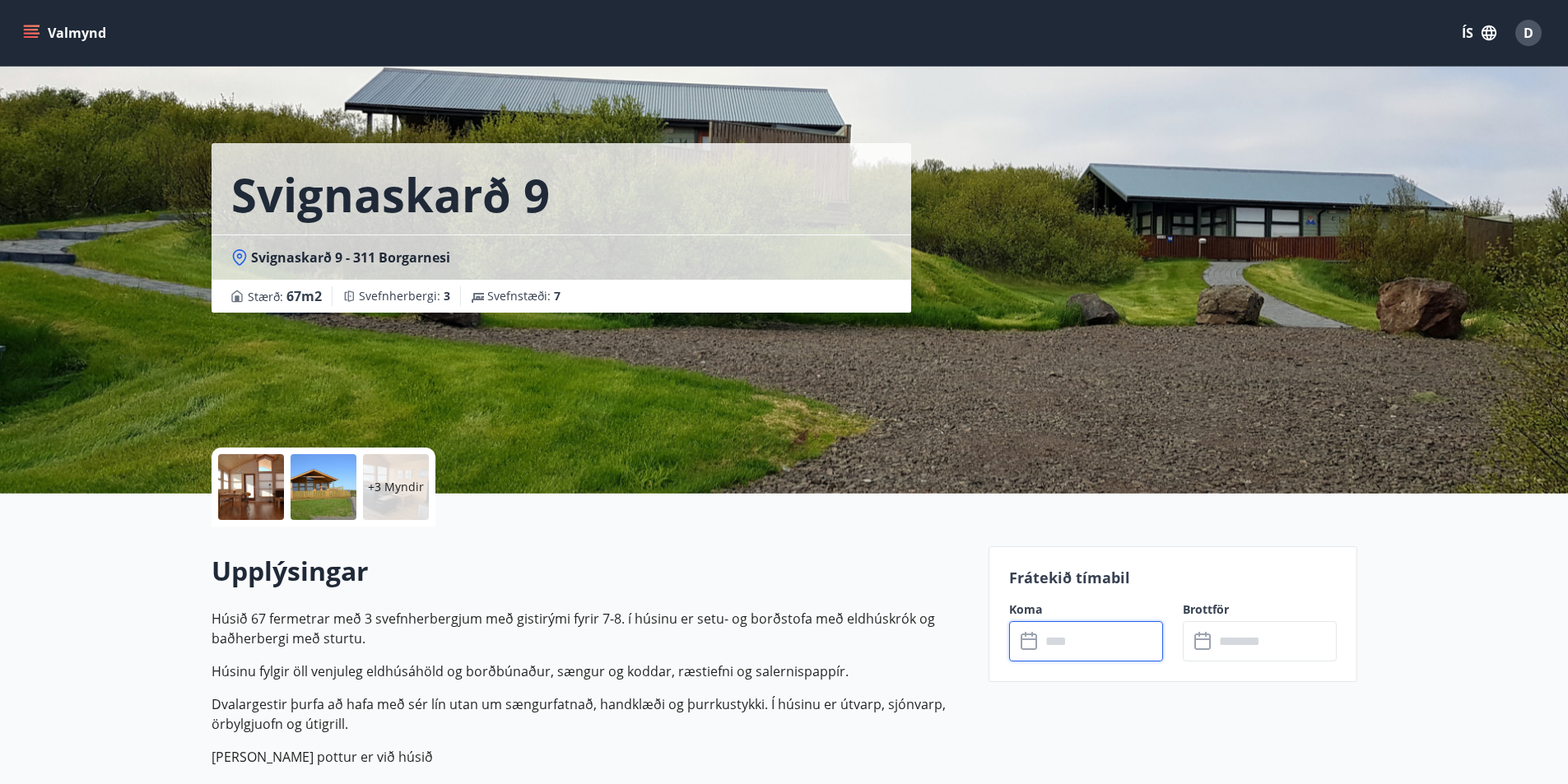
click at [1136, 652] on input "text" at bounding box center [1101, 641] width 123 height 40
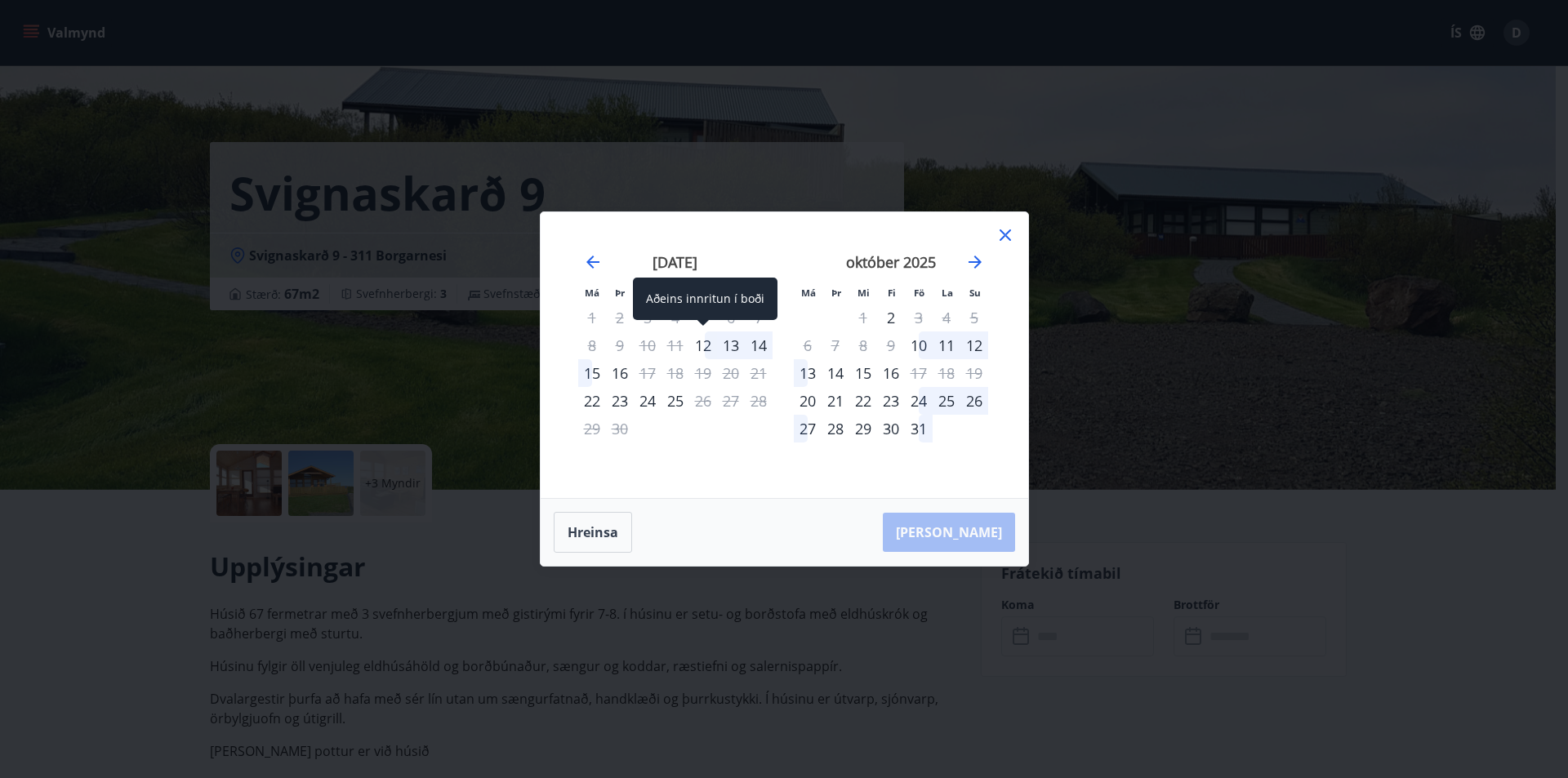
click at [703, 341] on div "12" at bounding box center [703, 345] width 28 height 28
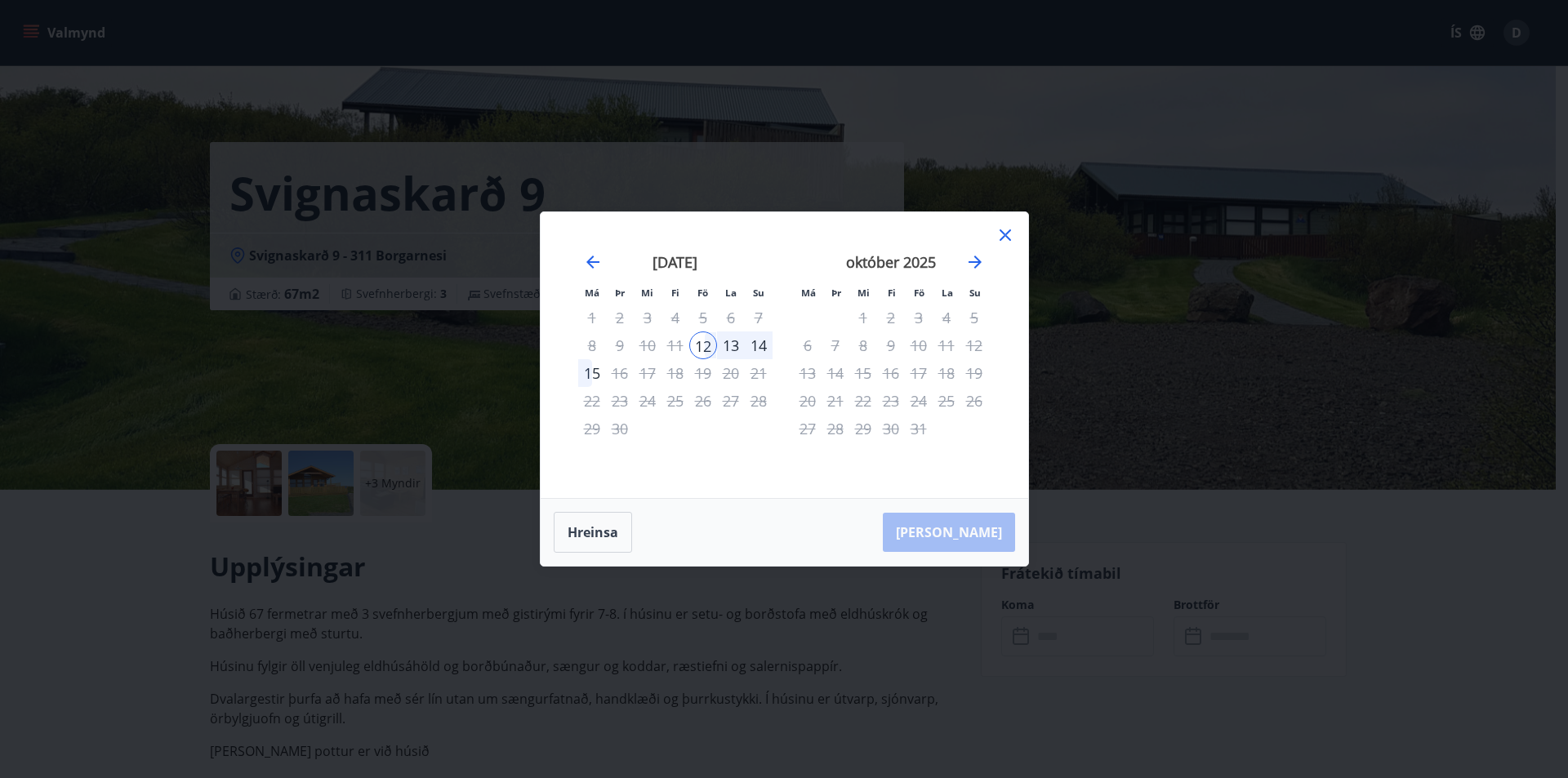
click at [597, 372] on div "15" at bounding box center [591, 372] width 28 height 28
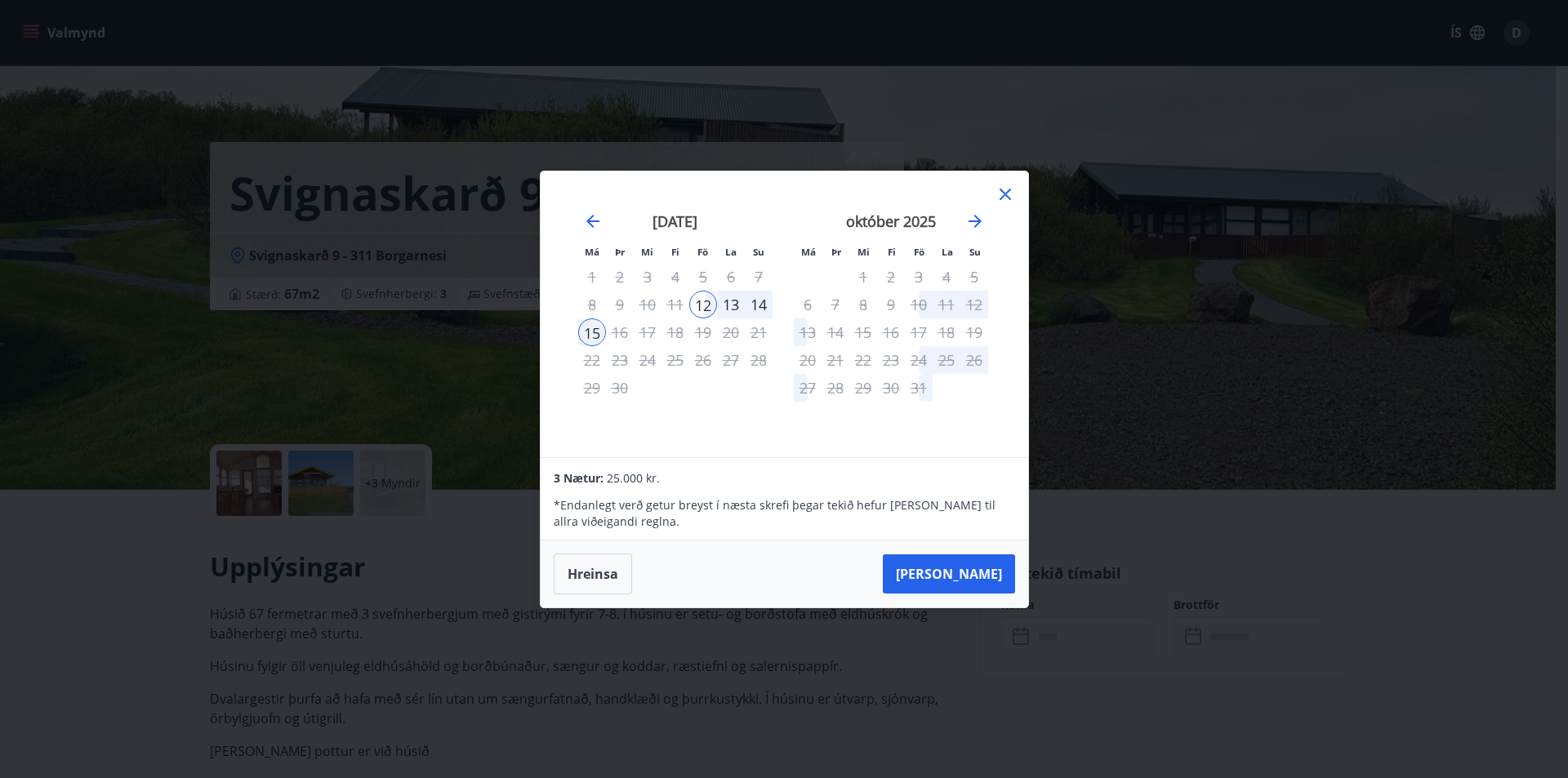
drag, startPoint x: 899, startPoint y: 306, endPoint x: 776, endPoint y: 407, distance: 159.2
click at [776, 407] on div "september 2025 1 2 3 4 5 6 7 8 9 10 11 12 13 14 15 16 17 18 19 20 21 22 23 24 2…" at bounding box center [675, 324] width 216 height 267
click at [976, 225] on icon "Move forward to switch to the next month." at bounding box center [975, 221] width 13 height 13
click at [813, 666] on div "Má Þr Mi Fi Fö La Su Má Þr Mi Fi Fö La Su september 2025 1 2 3 4 5 6 7 8 9 10 1…" at bounding box center [784, 389] width 1568 height 778
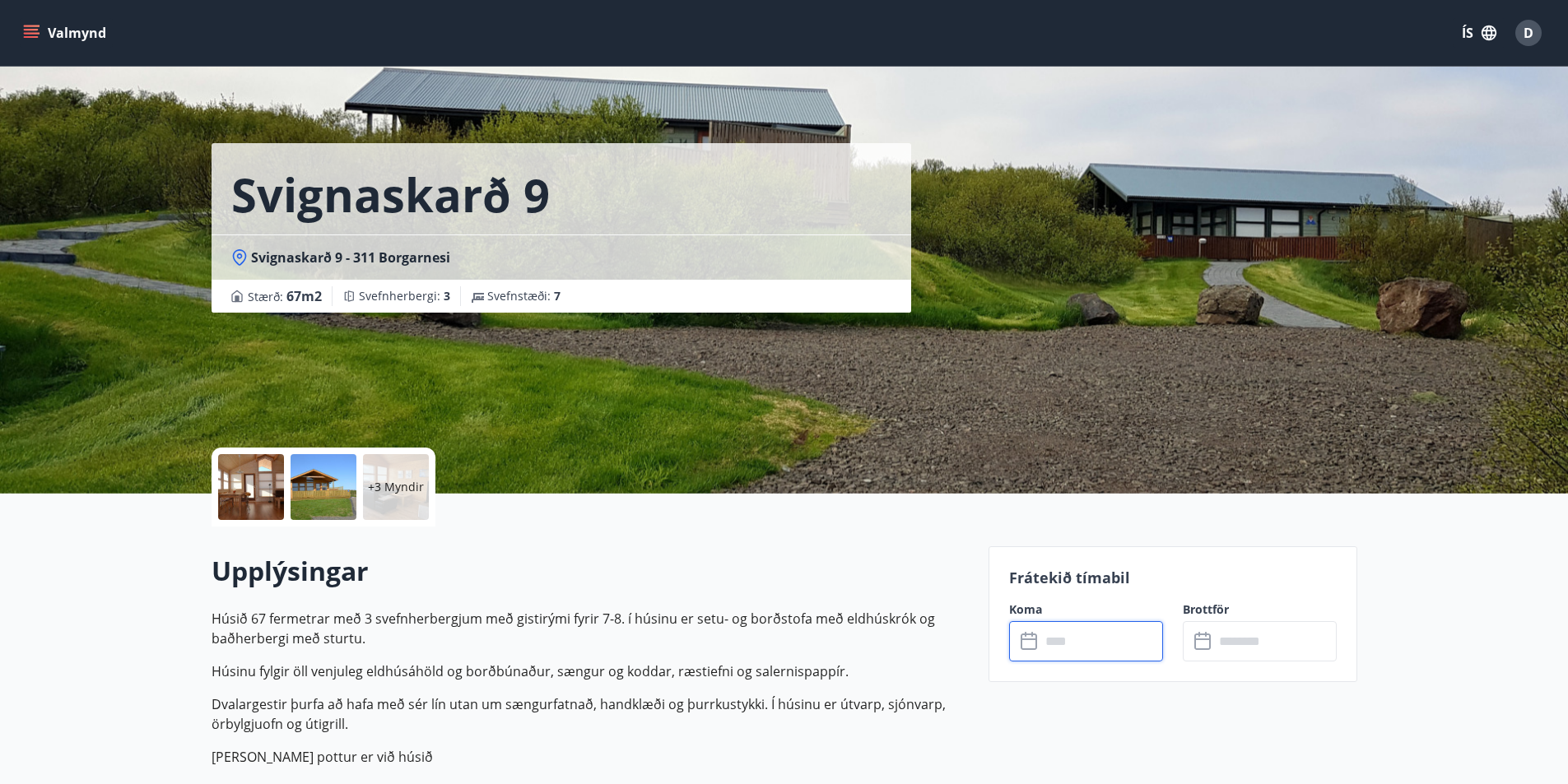
click at [1534, 41] on div "D" at bounding box center [1529, 32] width 26 height 26
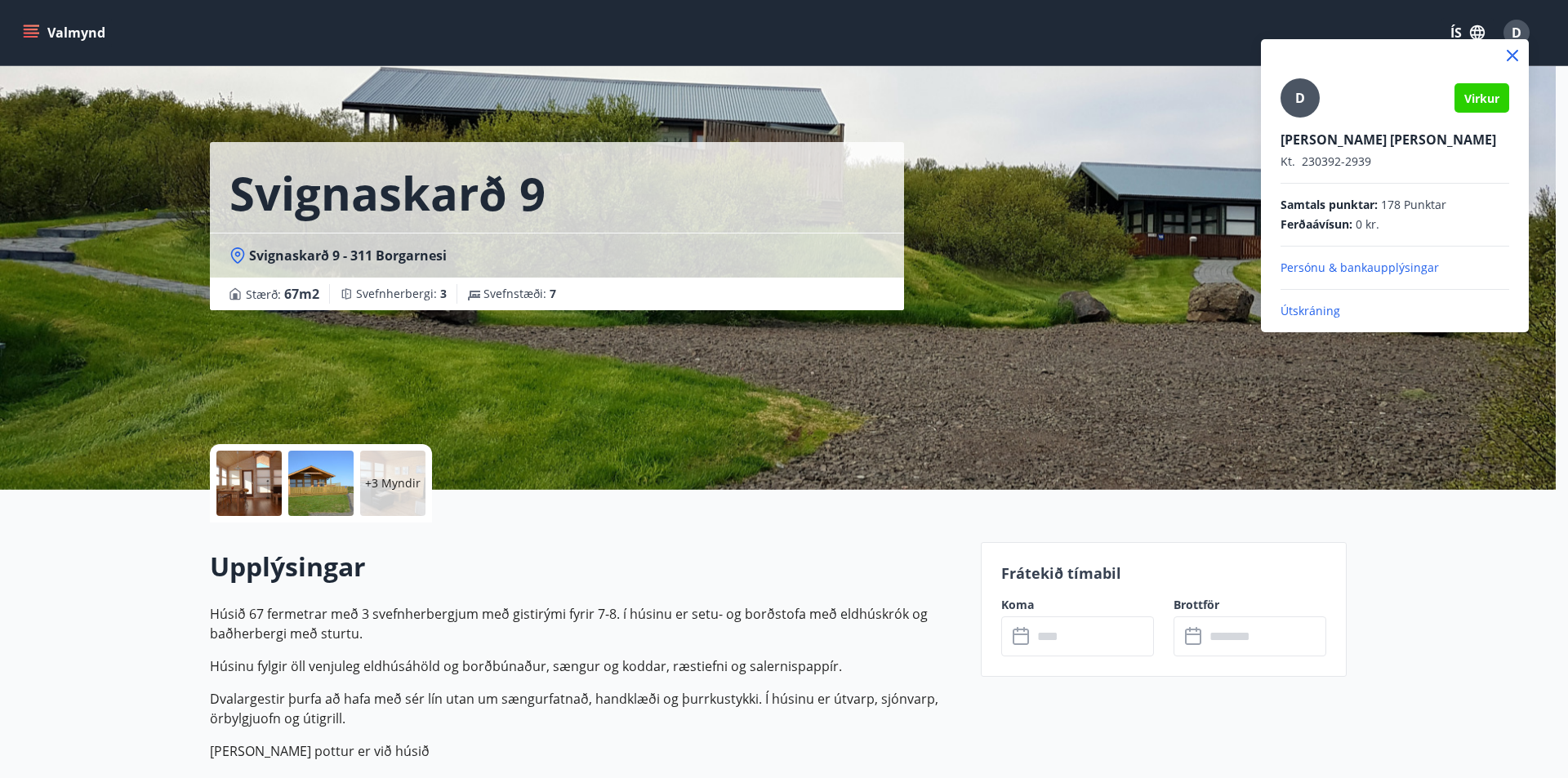
click at [1332, 310] on p "Útskráning" at bounding box center [1394, 310] width 229 height 17
